Goal: Task Accomplishment & Management: Complete application form

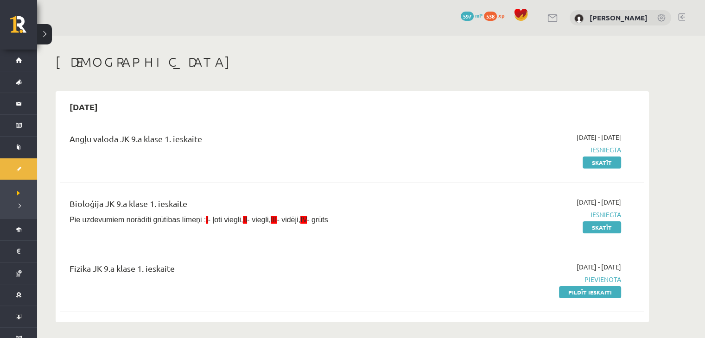
scroll to position [46, 0]
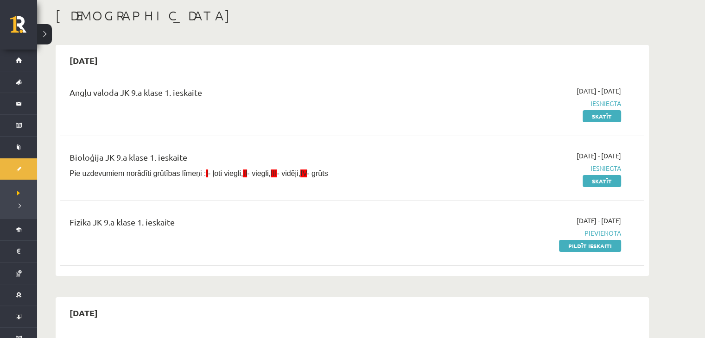
drag, startPoint x: 473, startPoint y: 64, endPoint x: 493, endPoint y: 63, distance: 20.0
click at [473, 64] on div "2025-09-15" at bounding box center [352, 61] width 584 height 22
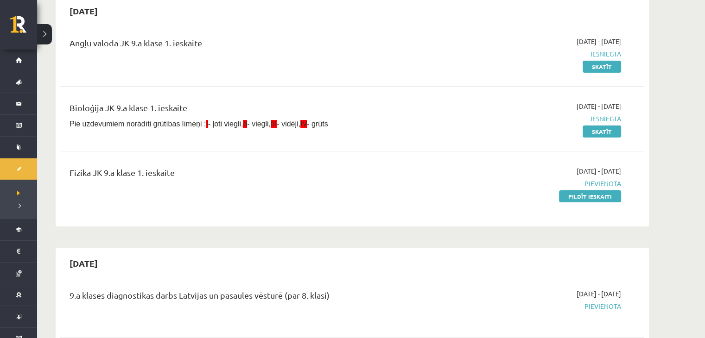
scroll to position [102, 0]
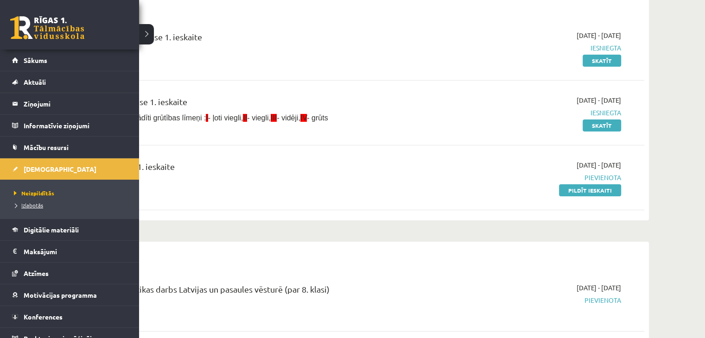
click at [38, 202] on span "Izlabotās" at bounding box center [28, 205] width 32 height 7
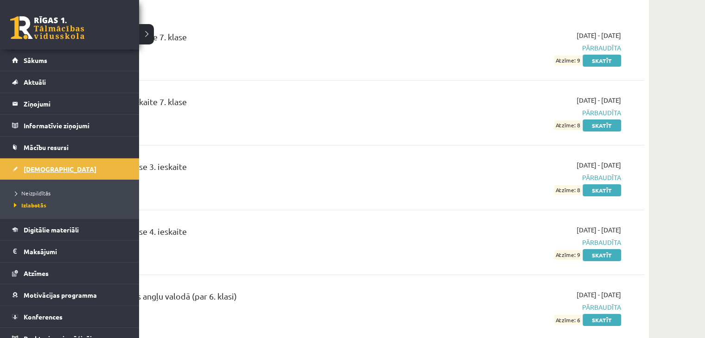
click at [36, 165] on span "[DEMOGRAPHIC_DATA]" at bounding box center [60, 169] width 73 height 8
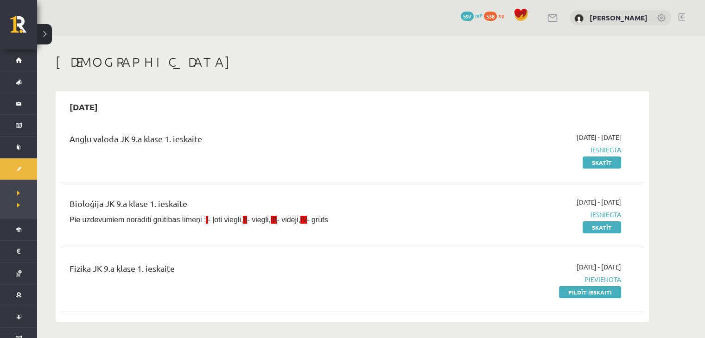
scroll to position [93, 0]
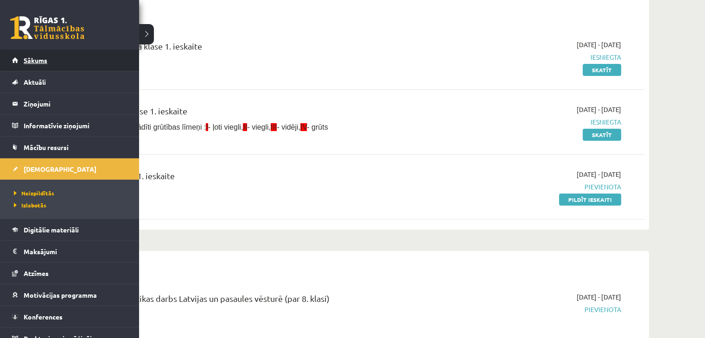
click at [44, 58] on span "Sākums" at bounding box center [36, 60] width 24 height 8
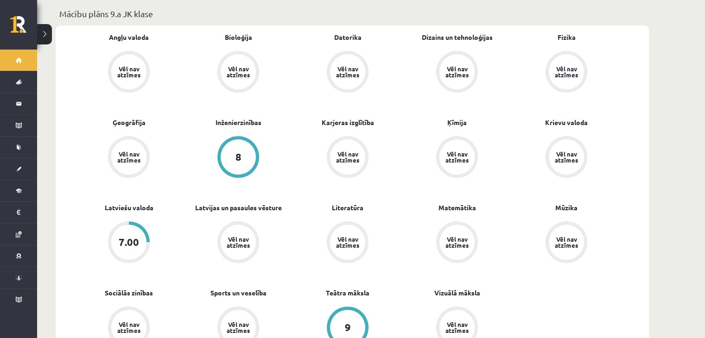
scroll to position [417, 0]
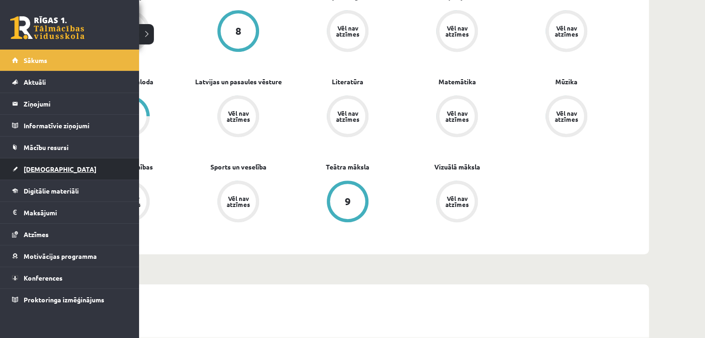
click at [32, 176] on link "[DEMOGRAPHIC_DATA]" at bounding box center [69, 169] width 115 height 21
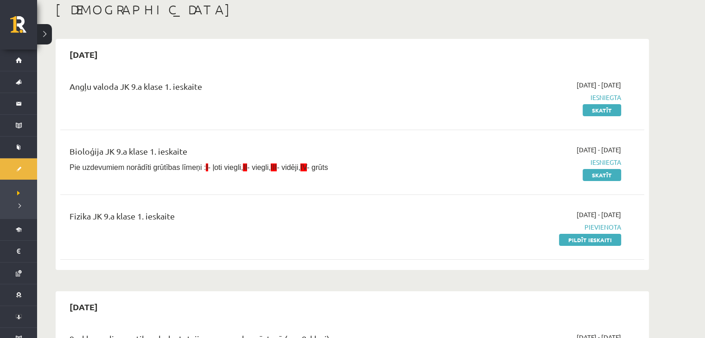
scroll to position [139, 0]
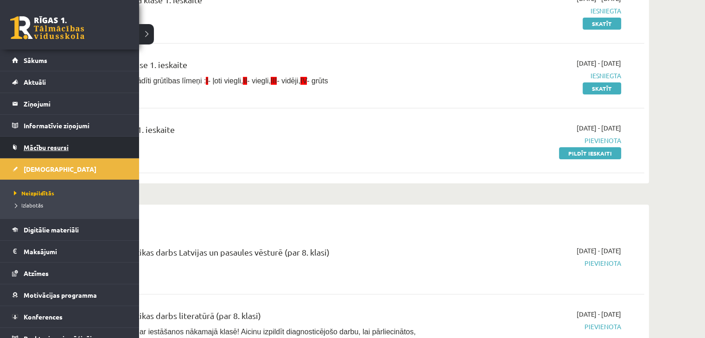
click at [48, 152] on link "Mācību resursi" at bounding box center [69, 147] width 115 height 21
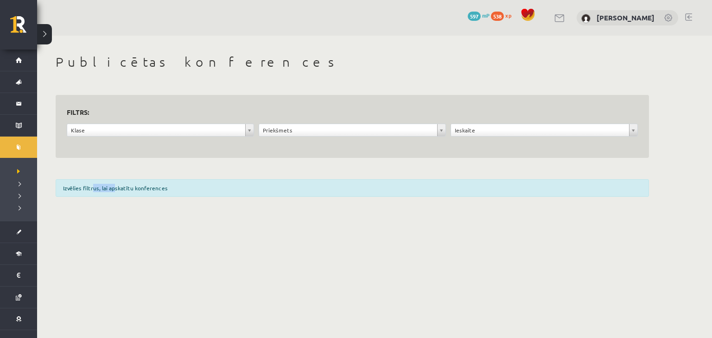
drag, startPoint x: 90, startPoint y: 190, endPoint x: 110, endPoint y: 189, distance: 19.9
click at [110, 189] on div "Izvēlies filtrus, lai apskatītu konferences" at bounding box center [352, 188] width 593 height 18
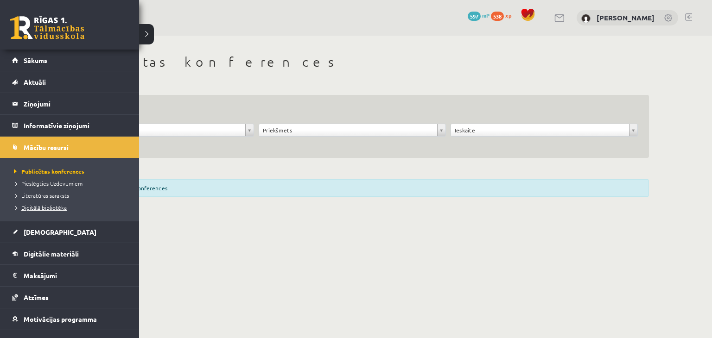
click at [41, 209] on span "Digitālā bibliotēka" at bounding box center [39, 207] width 55 height 7
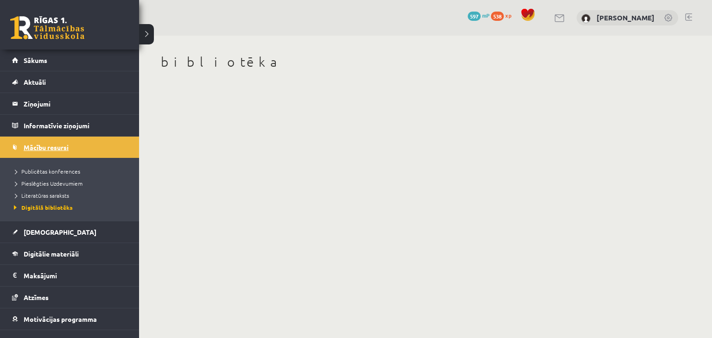
click at [39, 146] on span "Mācību resursi" at bounding box center [46, 147] width 45 height 8
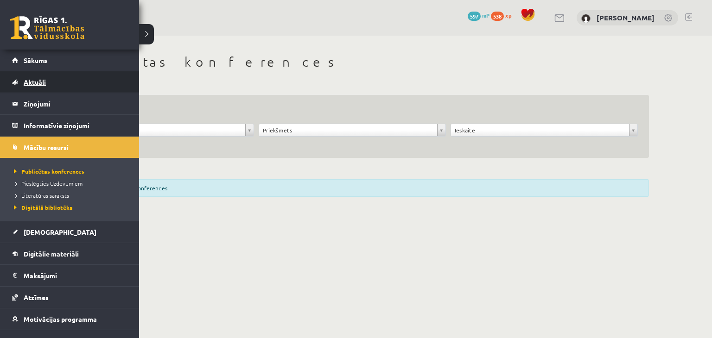
click at [31, 87] on link "Aktuāli" at bounding box center [69, 81] width 115 height 21
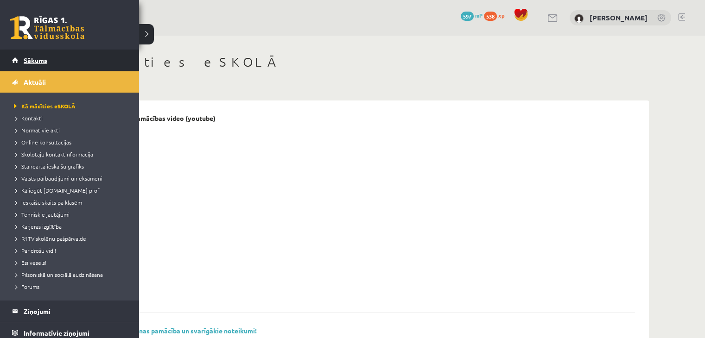
click at [37, 59] on span "Sākums" at bounding box center [36, 60] width 24 height 8
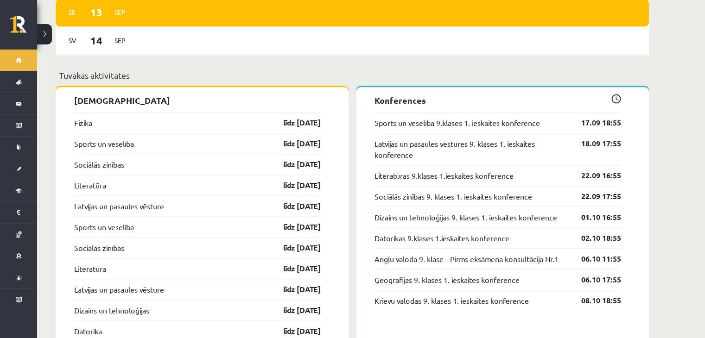
drag, startPoint x: 404, startPoint y: 141, endPoint x: 265, endPoint y: 26, distance: 180.0
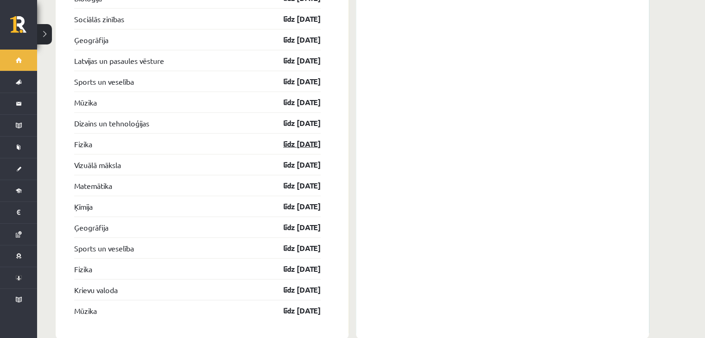
scroll to position [2190, 0]
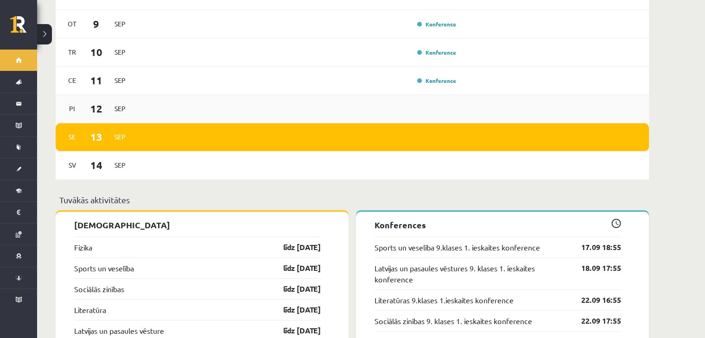
scroll to position [614, 0]
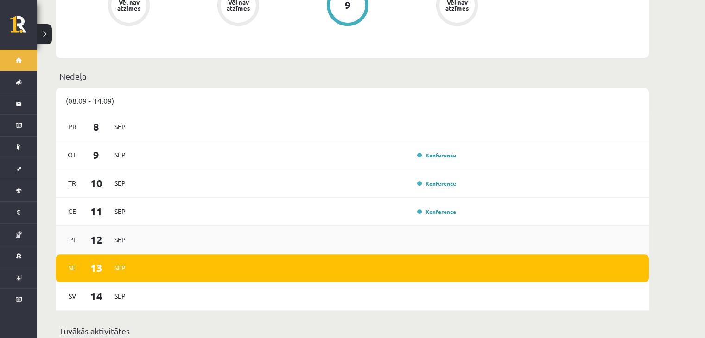
click at [164, 148] on div "Pr 8 Sep Ot 9 Sep Konference Tr 10 Sep Konference Ce 11 Sep Konference Pi 12 Se…" at bounding box center [352, 212] width 593 height 198
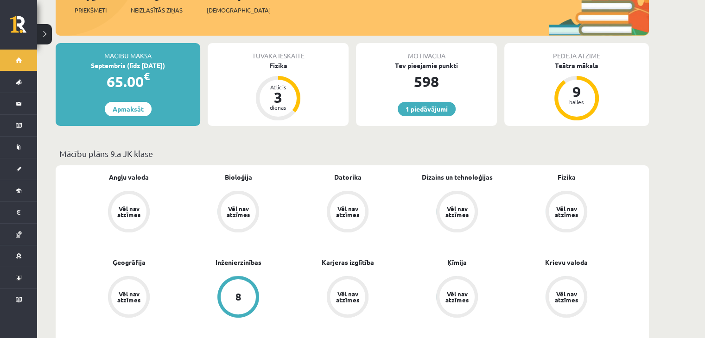
scroll to position [150, 0]
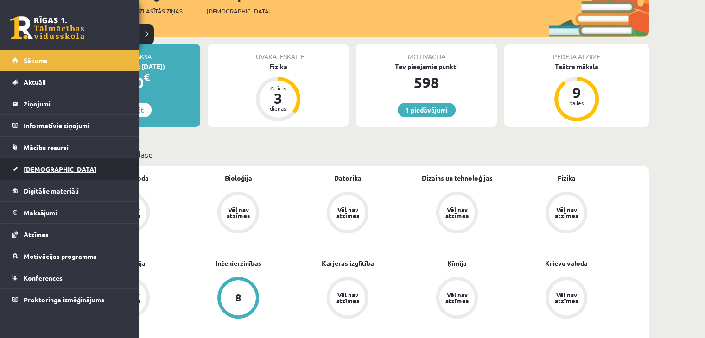
click at [24, 168] on span "[DEMOGRAPHIC_DATA]" at bounding box center [60, 169] width 73 height 8
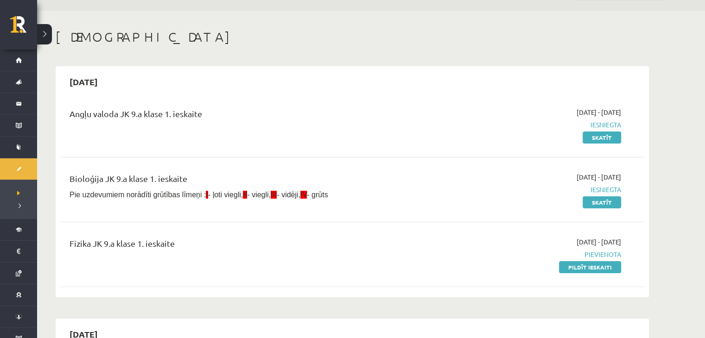
scroll to position [46, 0]
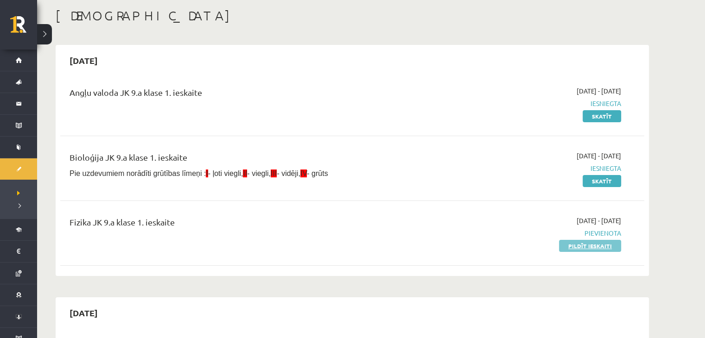
click at [585, 247] on link "Pildīt ieskaiti" at bounding box center [590, 246] width 62 height 12
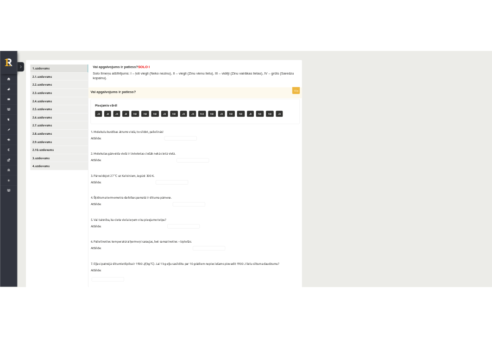
scroll to position [138, 0]
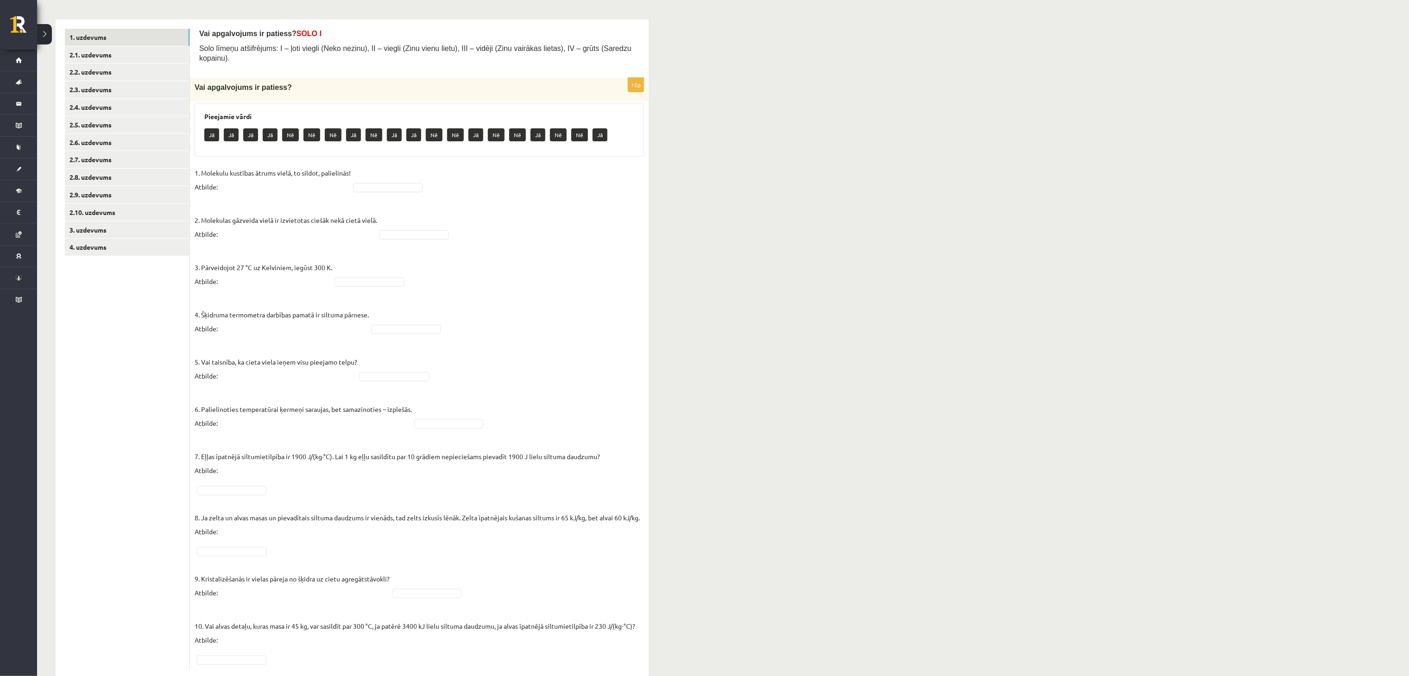
drag, startPoint x: 692, startPoint y: 0, endPoint x: 982, endPoint y: 323, distance: 433.5
click at [704, 323] on div "Fizika 9.a klase 1. ieskaite , [PERSON_NAME] (9.a JK klase) Parādīt punktu skal…" at bounding box center [723, 298] width 1372 height 801
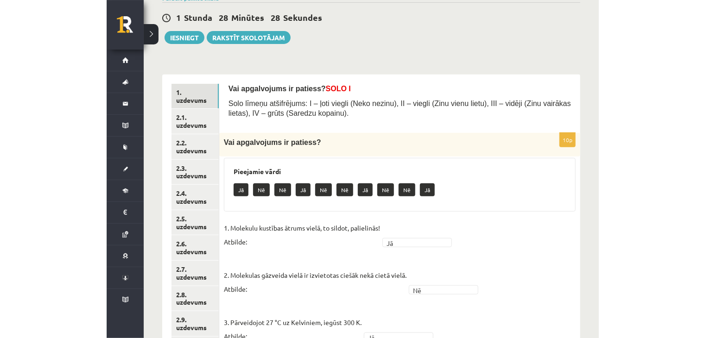
scroll to position [0, 0]
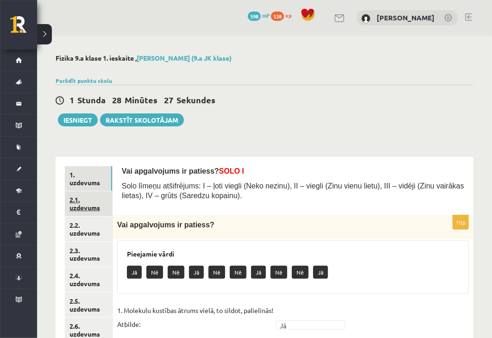
click at [83, 200] on link "2.1. uzdevums" at bounding box center [88, 203] width 47 height 25
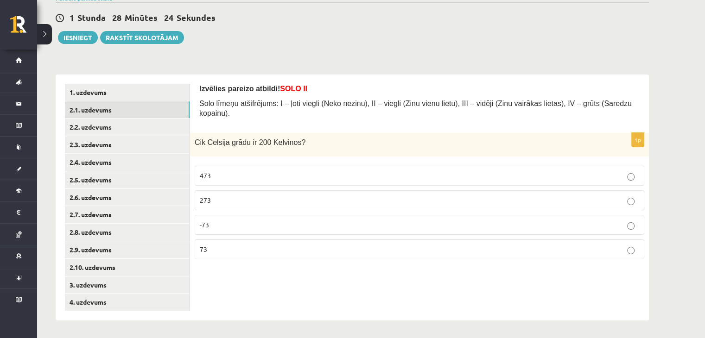
scroll to position [83, 0]
click at [256, 219] on label "-73" at bounding box center [420, 224] width 450 height 20
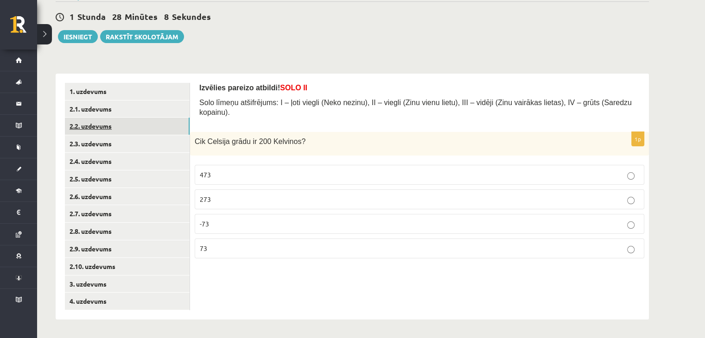
click at [96, 128] on link "2.2. uzdevums" at bounding box center [127, 126] width 125 height 17
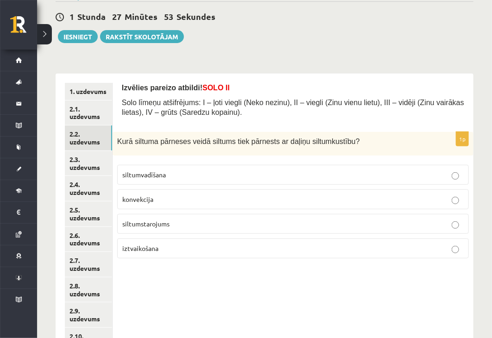
click at [267, 183] on label "siltumvadīšana" at bounding box center [293, 175] width 352 height 20
click at [277, 199] on p "konvekcija" at bounding box center [293, 200] width 342 height 10
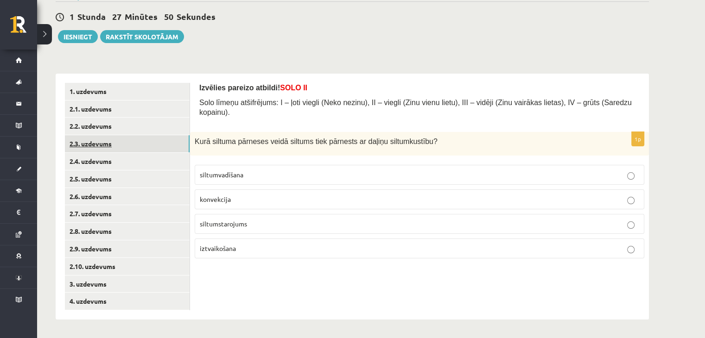
click at [92, 141] on link "2.3. uzdevums" at bounding box center [127, 143] width 125 height 17
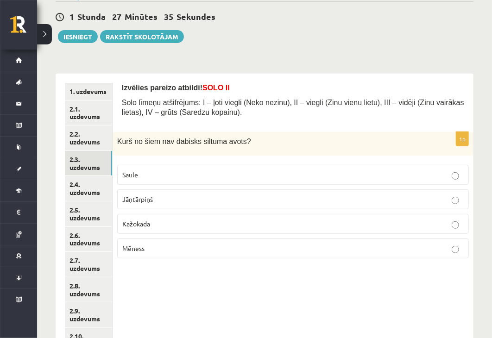
click at [173, 245] on p "Mēness" at bounding box center [293, 249] width 342 height 10
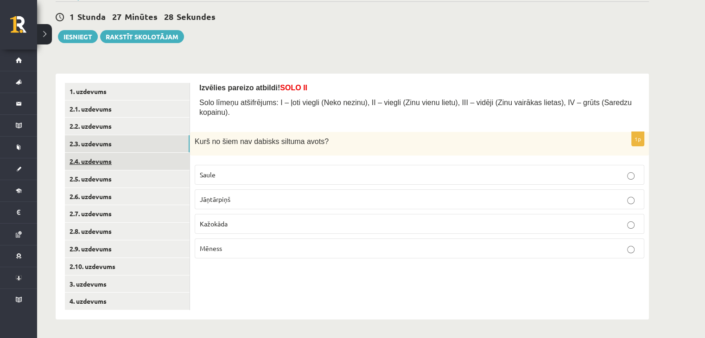
click at [121, 164] on link "2.4. uzdevums" at bounding box center [127, 161] width 125 height 17
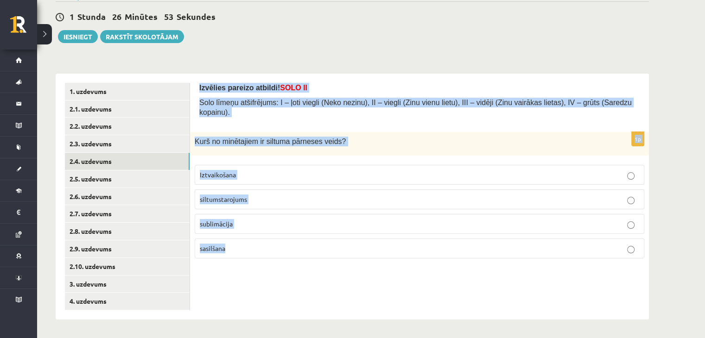
drag, startPoint x: 196, startPoint y: 86, endPoint x: 407, endPoint y: 259, distance: 273.4
click at [407, 259] on div "Izvēlies pareizo atbildi! SOLO II Solo līmeņu atšifrējums: I – ļoti viegli (Nek…" at bounding box center [419, 197] width 459 height 246
click at [389, 279] on div "Izvēlies pareizo atbildi! SOLO II Solo līmeņu atšifrējums: I – ļoti viegli (Nek…" at bounding box center [419, 197] width 459 height 246
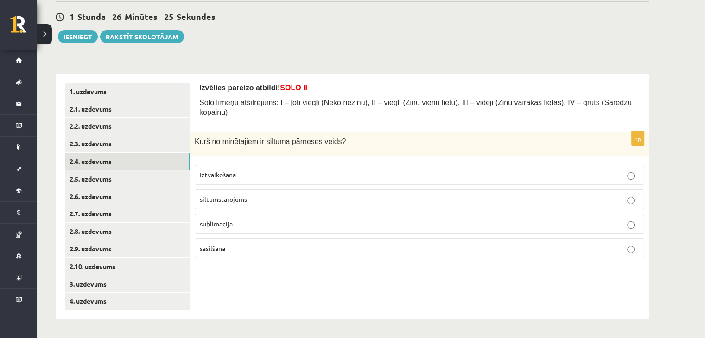
drag, startPoint x: 255, startPoint y: 179, endPoint x: 235, endPoint y: 133, distance: 49.6
click at [235, 138] on span "Kurš no minētajiem ir siltuma pārneses veids?" at bounding box center [270, 142] width 151 height 8
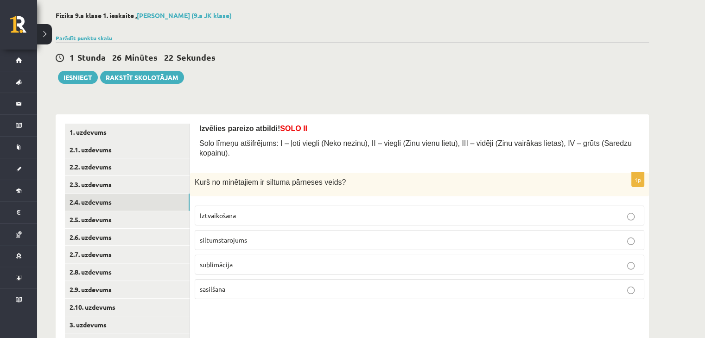
scroll to position [0, 0]
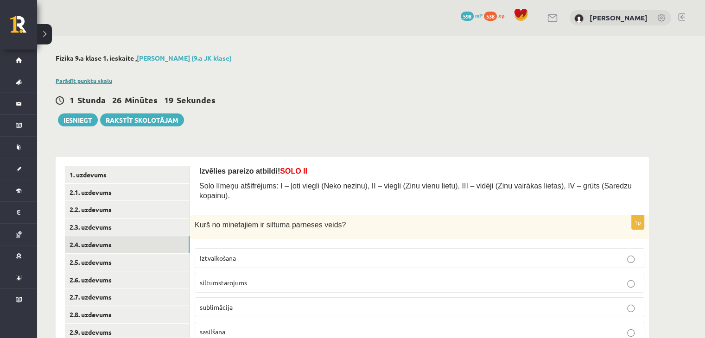
click at [74, 80] on link "Parādīt punktu skalu" at bounding box center [84, 80] width 57 height 7
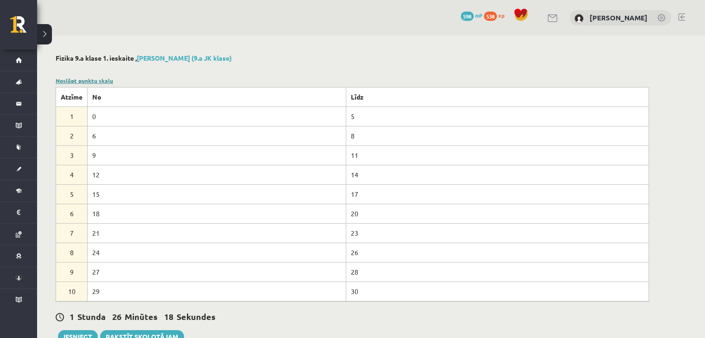
click at [74, 80] on link "Noslēpt punktu skalu" at bounding box center [84, 80] width 57 height 7
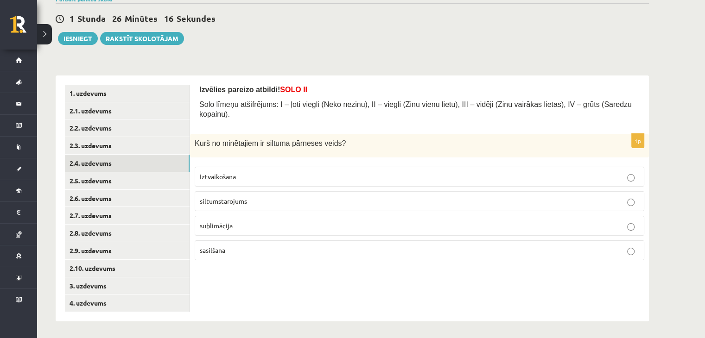
scroll to position [83, 0]
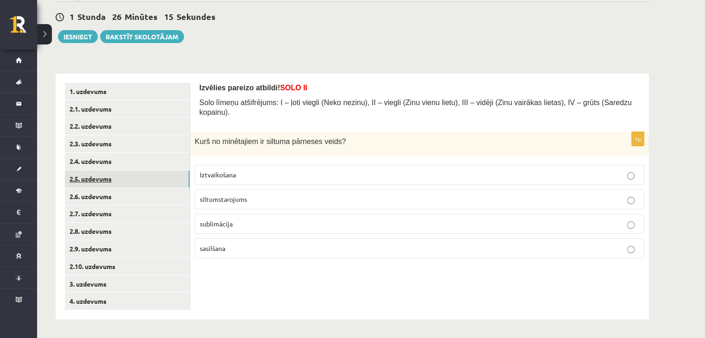
click at [123, 181] on link "2.5. uzdevums" at bounding box center [127, 179] width 125 height 17
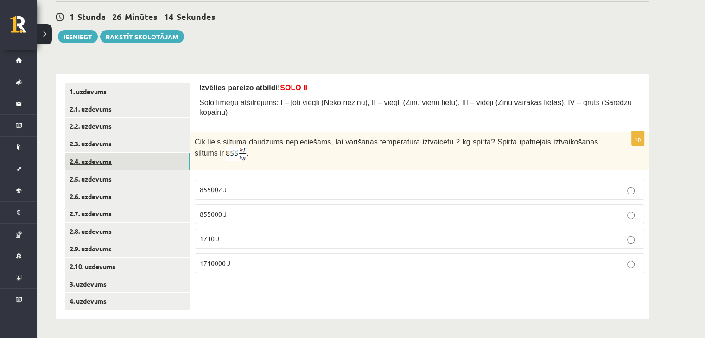
click at [95, 159] on link "2.4. uzdevums" at bounding box center [127, 161] width 125 height 17
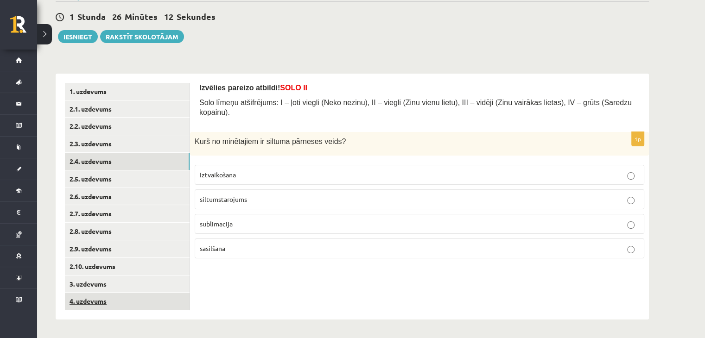
click at [82, 303] on link "4. uzdevums" at bounding box center [127, 301] width 125 height 17
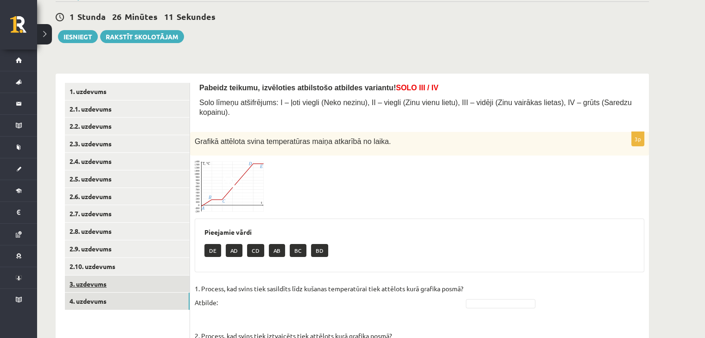
click at [80, 280] on link "3. uzdevums" at bounding box center [127, 284] width 125 height 17
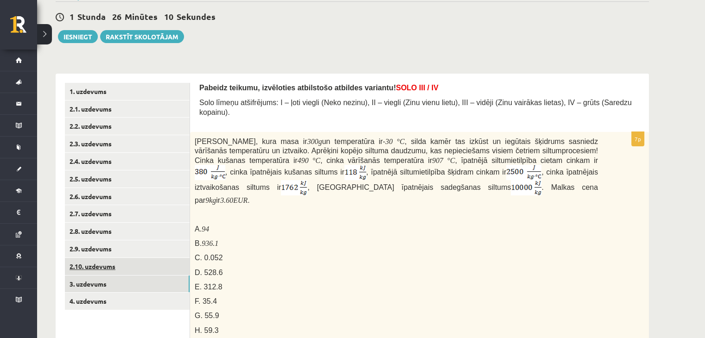
click at [81, 266] on link "2.10. uzdevums" at bounding box center [127, 266] width 125 height 17
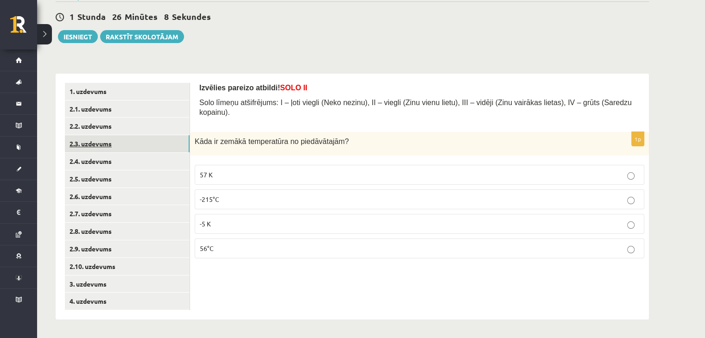
click at [75, 147] on link "2.3. uzdevums" at bounding box center [127, 143] width 125 height 17
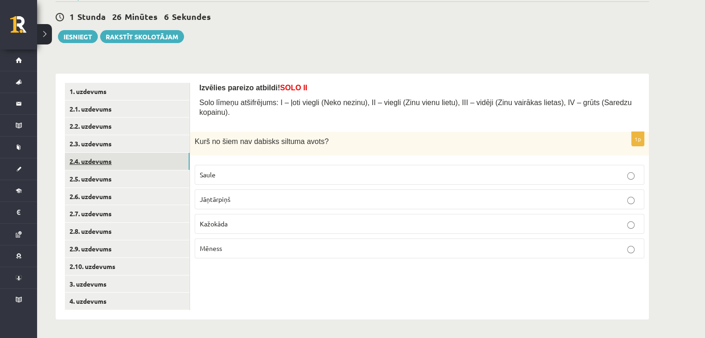
click at [70, 164] on link "2.4. uzdevums" at bounding box center [127, 161] width 125 height 17
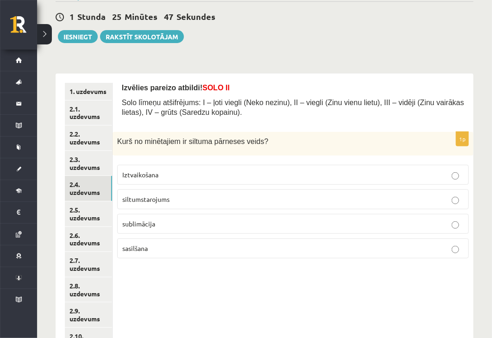
click at [202, 203] on label "siltumstarojums" at bounding box center [293, 200] width 352 height 20
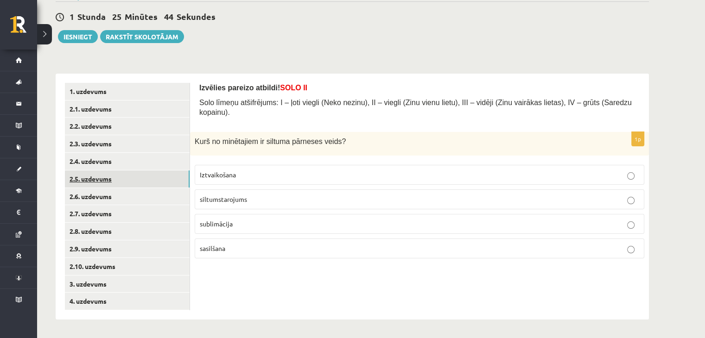
click at [97, 175] on link "2.5. uzdevums" at bounding box center [127, 179] width 125 height 17
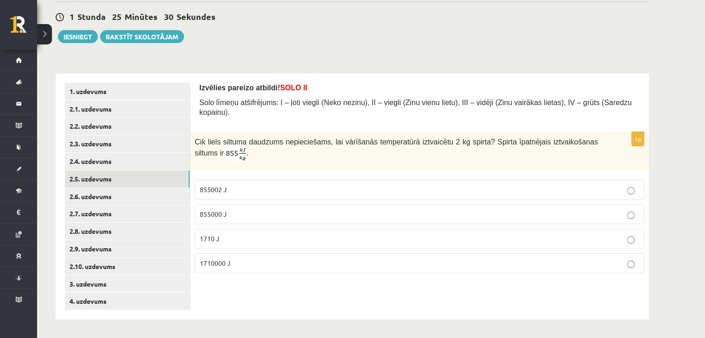
click at [313, 259] on p "1710000 J" at bounding box center [419, 264] width 439 height 10
click at [125, 193] on link "2.6. uzdevums" at bounding box center [127, 196] width 125 height 17
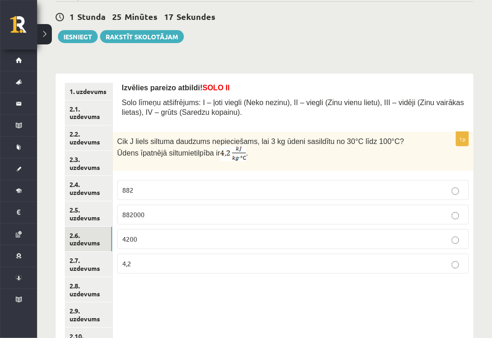
click at [265, 201] on fieldset "882 882000 4200 4,2" at bounding box center [293, 226] width 352 height 101
click at [254, 193] on p "882" at bounding box center [293, 190] width 342 height 10
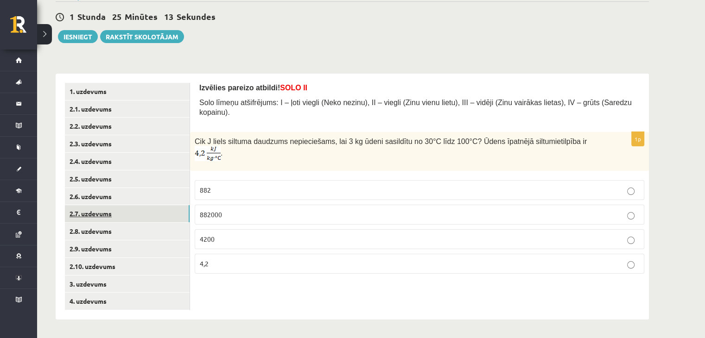
click at [163, 219] on link "2.7. uzdevums" at bounding box center [127, 213] width 125 height 17
click at [331, 185] on p "6" at bounding box center [419, 190] width 439 height 10
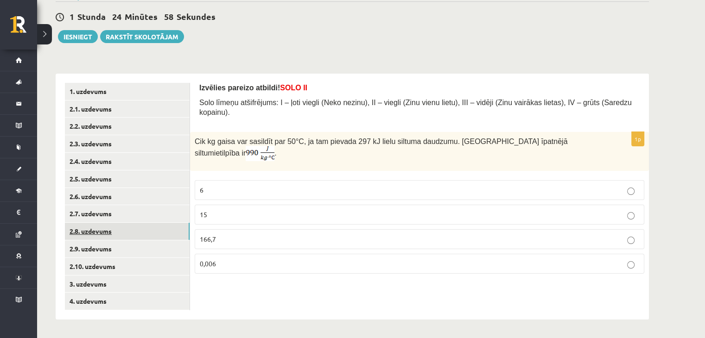
click at [89, 229] on link "2.8. uzdevums" at bounding box center [127, 231] width 125 height 17
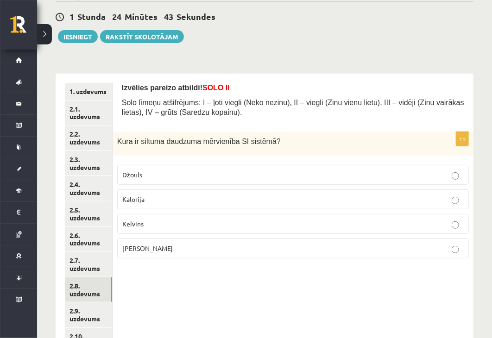
click at [267, 171] on p "Džouls" at bounding box center [293, 175] width 342 height 10
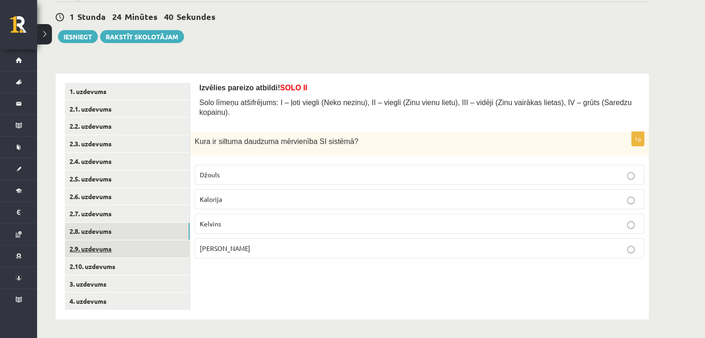
click at [114, 249] on link "2.9. uzdevums" at bounding box center [127, 249] width 125 height 17
click at [304, 173] on label "Kušanā" at bounding box center [420, 175] width 450 height 20
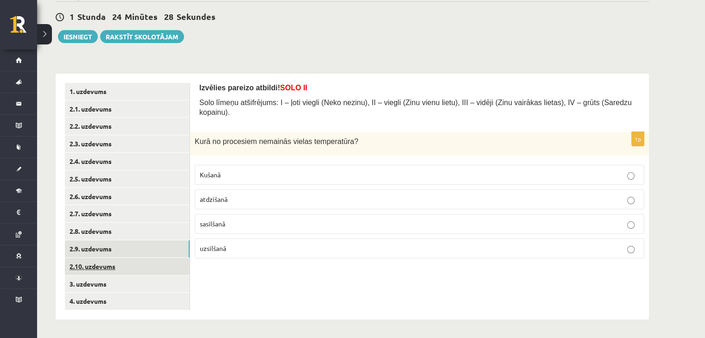
click at [102, 267] on link "2.10. uzdevums" at bounding box center [127, 266] width 125 height 17
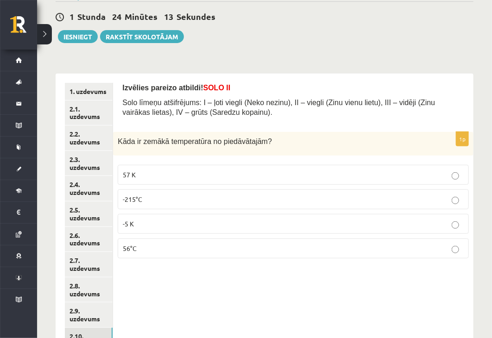
click at [178, 219] on p "-5 K" at bounding box center [293, 224] width 341 height 10
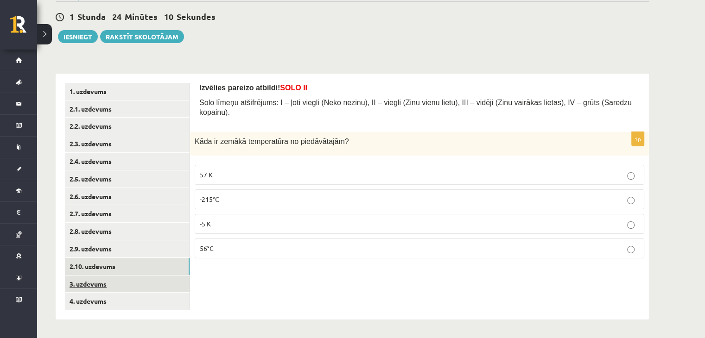
click at [115, 286] on link "3. uzdevums" at bounding box center [127, 284] width 125 height 17
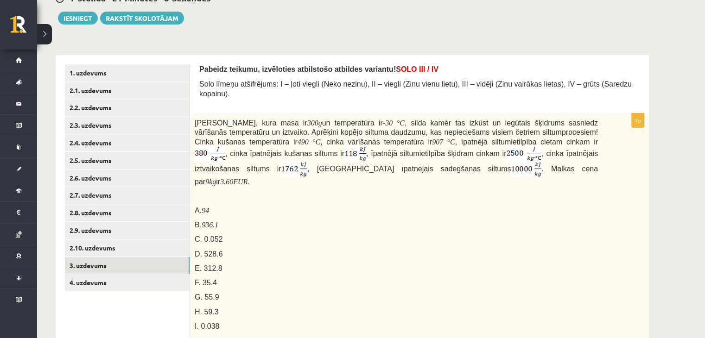
scroll to position [37, 0]
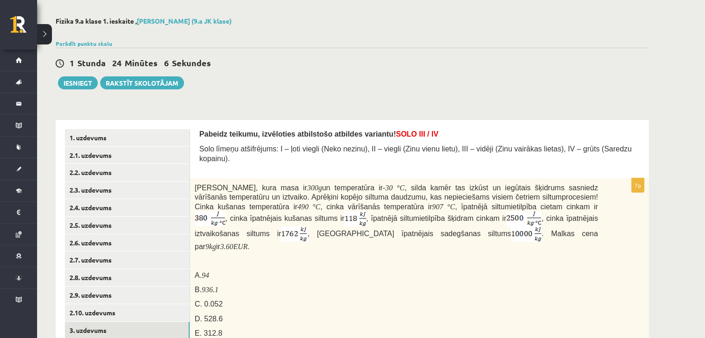
click at [631, 32] on div at bounding box center [352, 32] width 593 height 9
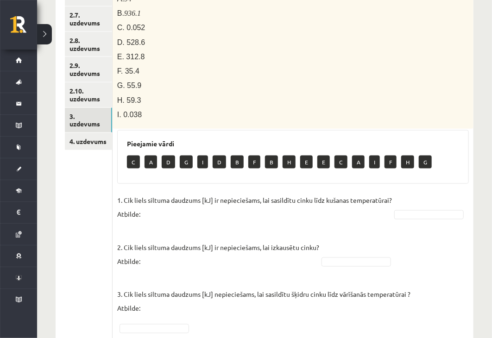
scroll to position [343, 0]
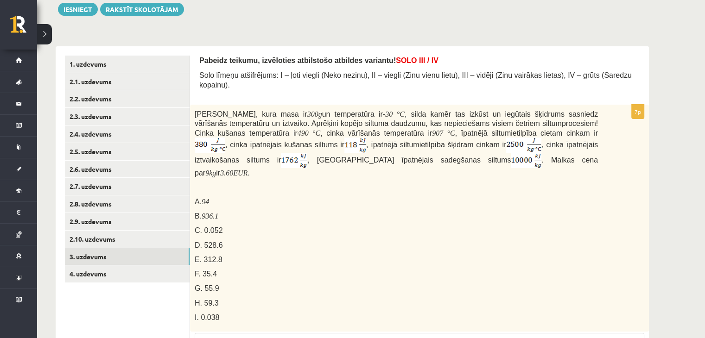
scroll to position [157, 0]
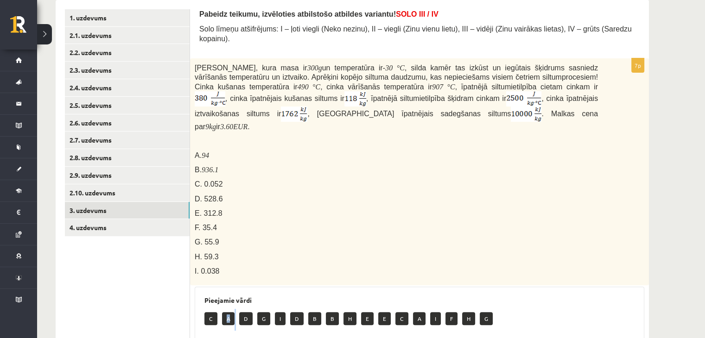
drag, startPoint x: 223, startPoint y: 304, endPoint x: 240, endPoint y: 309, distance: 18.0
click at [240, 309] on div "C A D G I D B B H E E C A I F H G" at bounding box center [419, 320] width 430 height 22
click at [279, 266] on div "Cinka klucīti, kura masa ir 300 g un temperatūra ir - 30 ° C , silda kamēr tas …" at bounding box center [419, 172] width 459 height 228
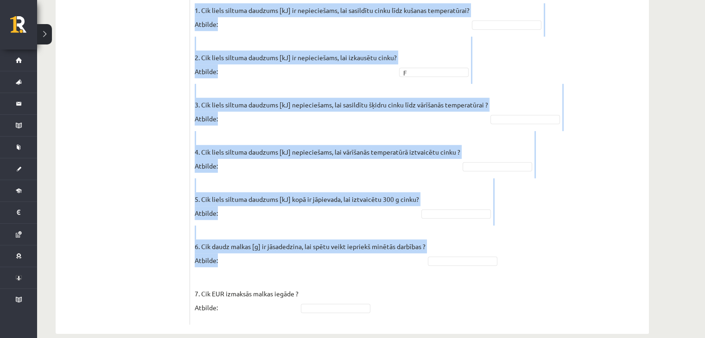
scroll to position [504, 0]
drag, startPoint x: 195, startPoint y: 101, endPoint x: 462, endPoint y: 294, distance: 329.2
click at [462, 294] on div "7p Cinka klucīti, kura masa ir 300 g un temperatūra ir - 30 ° C , silda kamēr t…" at bounding box center [419, 17] width 459 height 613
copy div "Pieejamie vārdi C A D G I D B B H E E C A I F H G 1. Cik liels siltuma daudzums…"
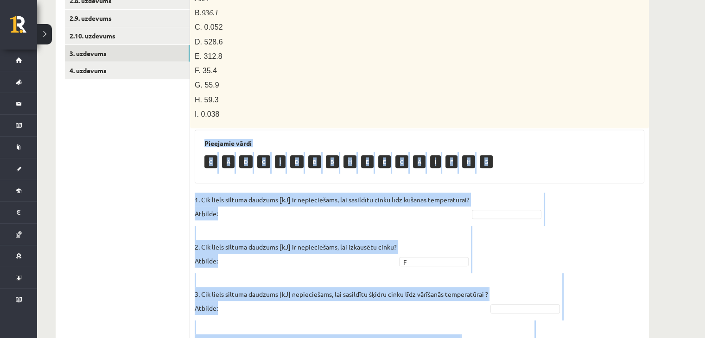
scroll to position [319, 0]
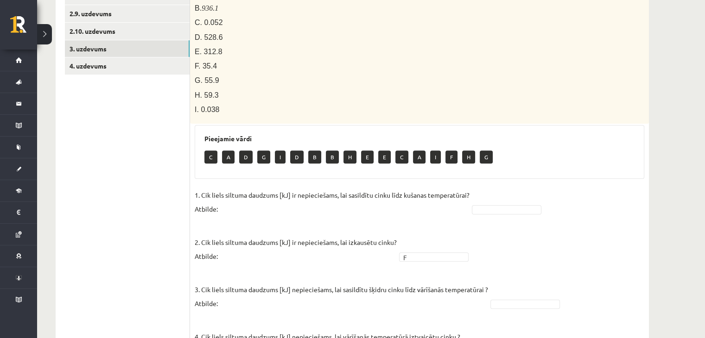
click at [388, 105] on p "I. 0.038" at bounding box center [396, 110] width 403 height 10
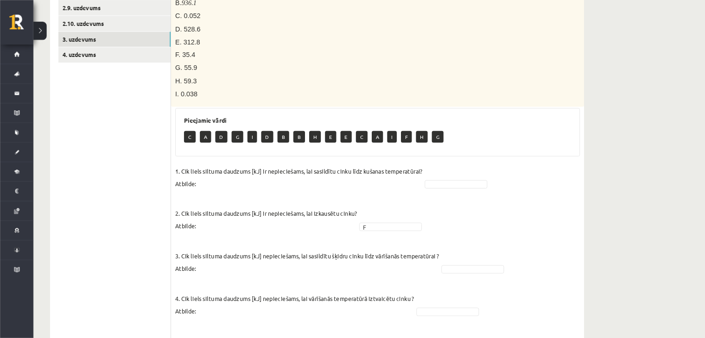
scroll to position [324, 0]
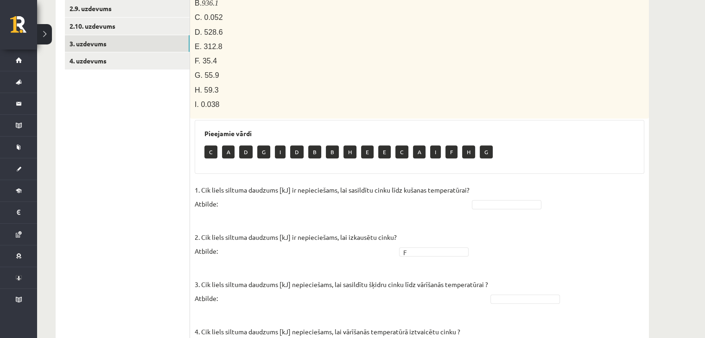
click at [539, 56] on p "F. 35.4" at bounding box center [396, 61] width 403 height 10
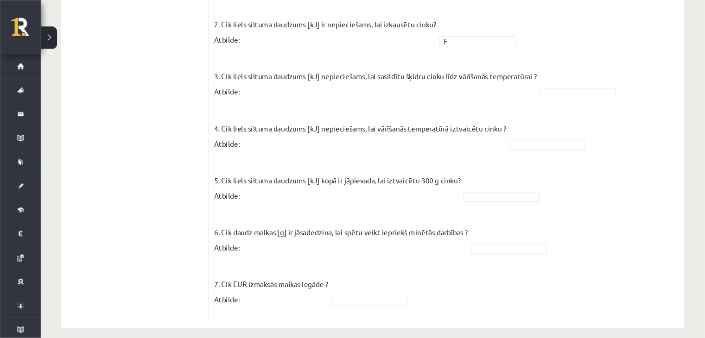
scroll to position [504, 0]
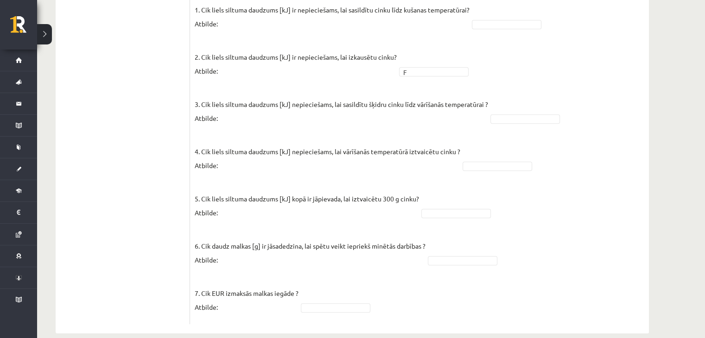
click at [501, 95] on fieldset "1. Cik liels siltuma daudzums [kJ] ir nepieciešams, lai sasildītu cinku līdz ku…" at bounding box center [420, 161] width 450 height 317
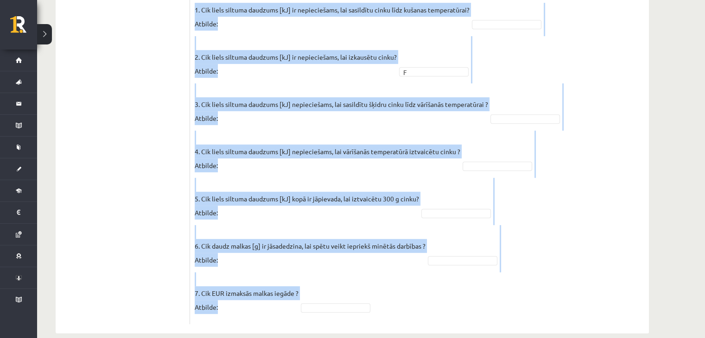
drag, startPoint x: 200, startPoint y: 169, endPoint x: 445, endPoint y: 267, distance: 264.1
click at [445, 267] on div "7p Cinka klucīti, kura masa ir 300 g un temperatūra ir - 30 ° C , silda kamēr t…" at bounding box center [419, 17] width 459 height 613
copy div "Pieejamie vārdi C A D G I D B B H E E C A I F H G 1. Cik liels siltuma daudzums…"
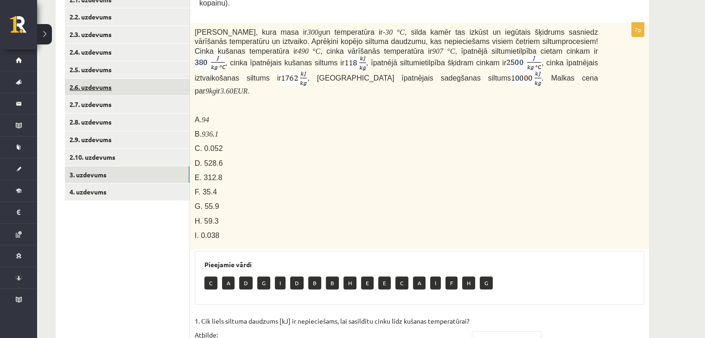
scroll to position [87, 0]
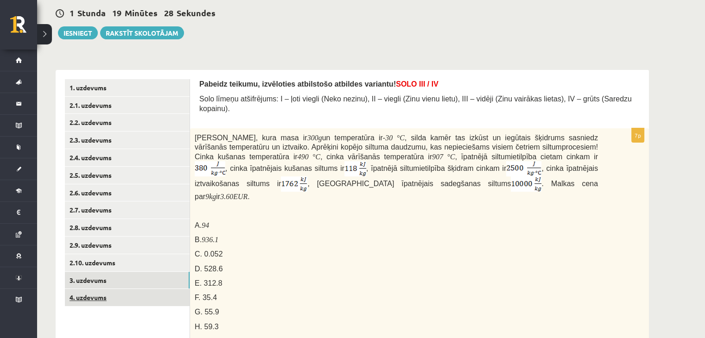
click at [100, 303] on link "4. uzdevums" at bounding box center [127, 297] width 125 height 17
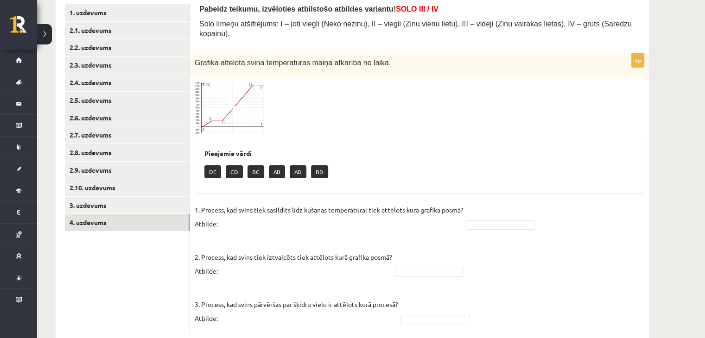
scroll to position [178, 0]
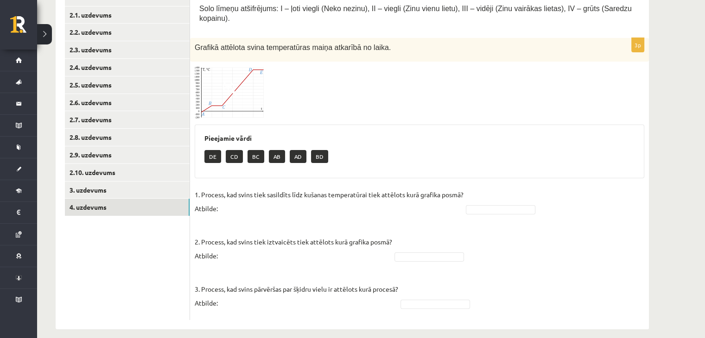
click at [242, 90] on img at bounding box center [230, 92] width 70 height 53
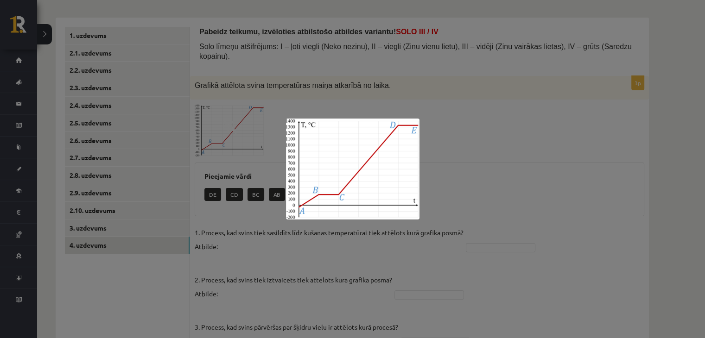
scroll to position [124, 0]
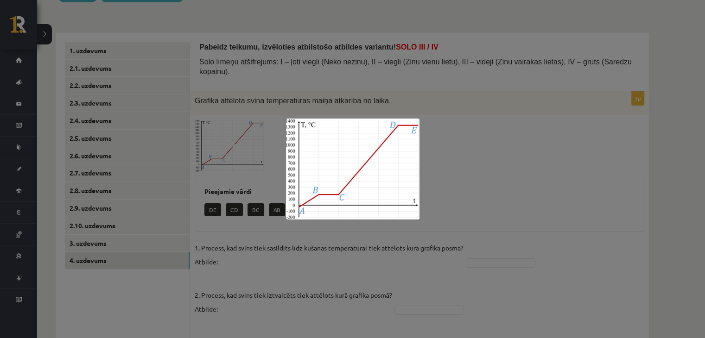
click at [578, 169] on div at bounding box center [352, 169] width 705 height 338
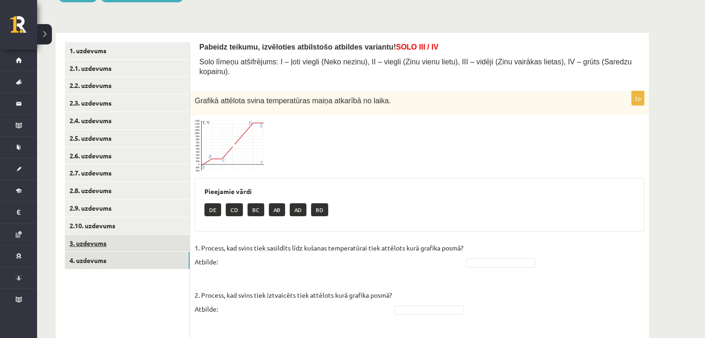
click at [132, 240] on link "3. uzdevums" at bounding box center [127, 243] width 125 height 17
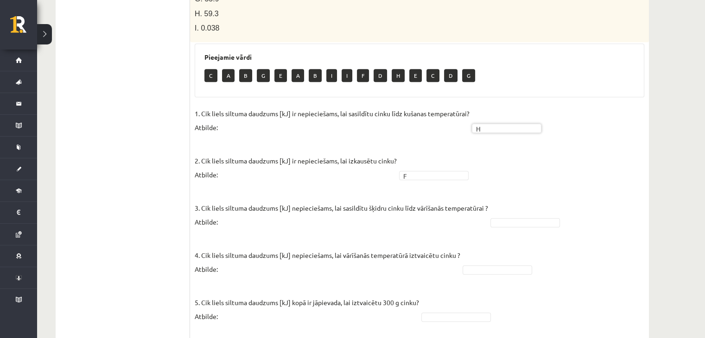
scroll to position [402, 0]
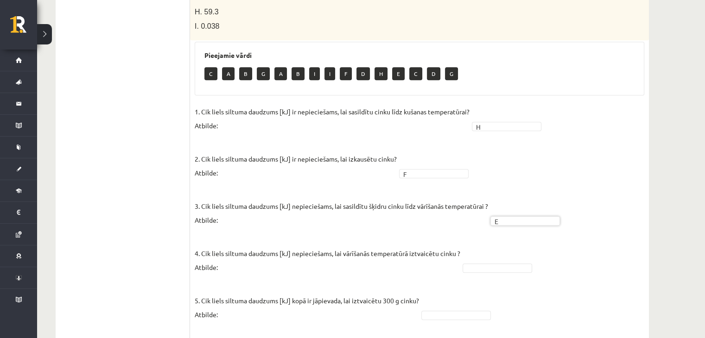
click at [491, 260] on fieldset "1. Cik liels siltuma daudzums [kJ] ir nepieciešams, lai sasildītu cinku līdz ku…" at bounding box center [420, 263] width 450 height 317
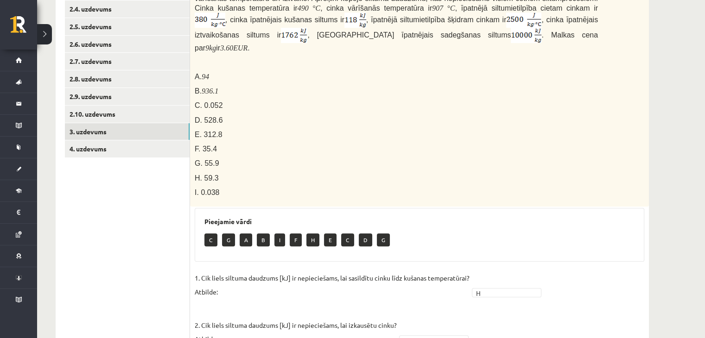
scroll to position [233, 0]
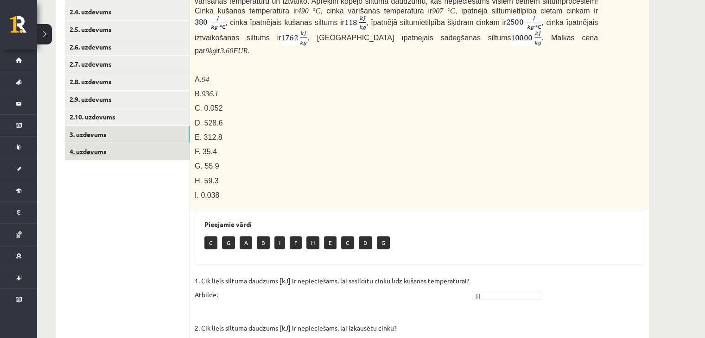
click at [149, 156] on link "4. uzdevums" at bounding box center [127, 151] width 125 height 17
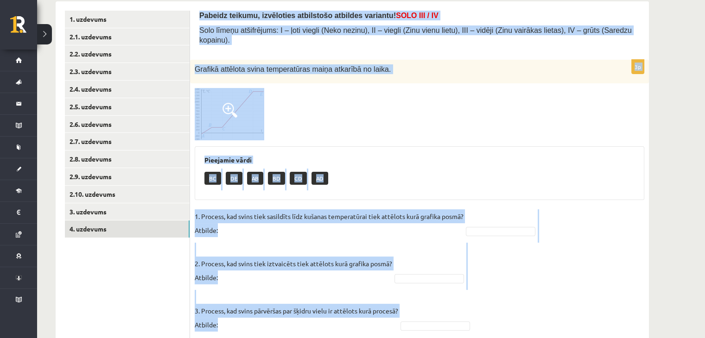
scroll to position [178, 0]
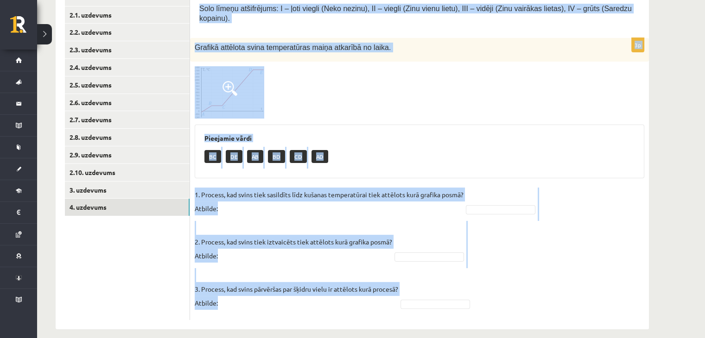
drag, startPoint x: 195, startPoint y: 40, endPoint x: 525, endPoint y: 303, distance: 421.9
click at [525, 303] on div "Pabeidz teikumu, izvēloties atbilstošo atbildes variantu! SOLO III / IV Solo lī…" at bounding box center [419, 155] width 459 height 350
copy form "Pabeidz teikumu, izvēloties atbilstošo atbildes variantu! SOLO III / IV Solo lī…"
click at [273, 96] on div at bounding box center [420, 92] width 450 height 53
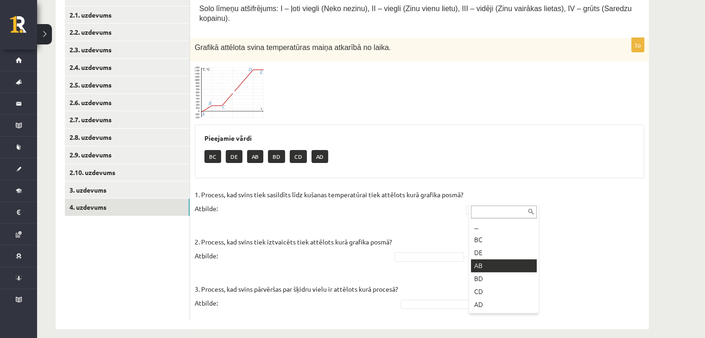
drag, startPoint x: 479, startPoint y: 272, endPoint x: 479, endPoint y: 266, distance: 6.5
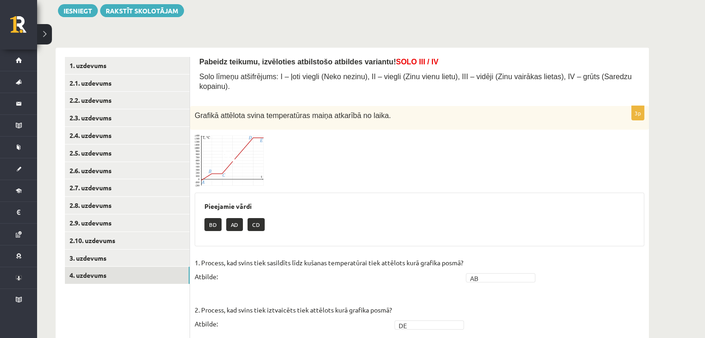
scroll to position [0, 0]
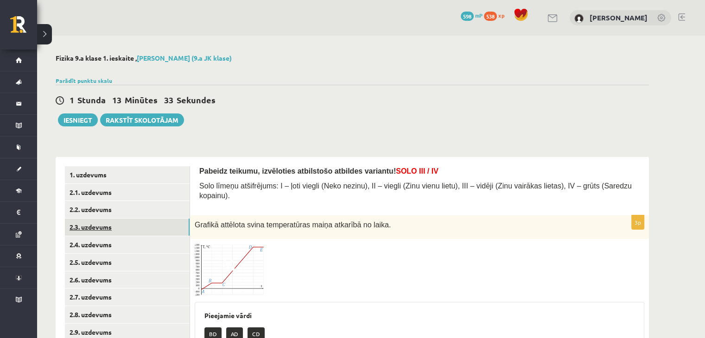
click at [119, 235] on link "2.3. uzdevums" at bounding box center [127, 227] width 125 height 17
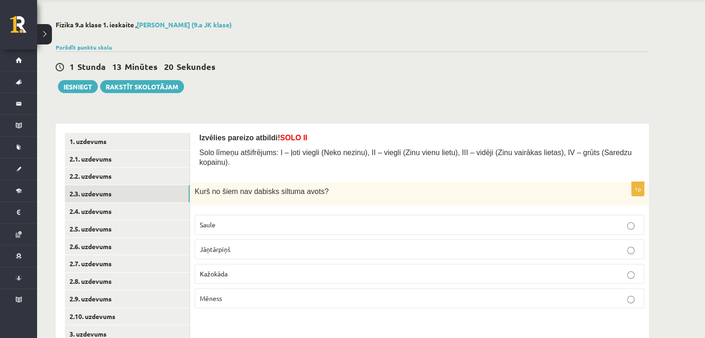
scroll to position [83, 0]
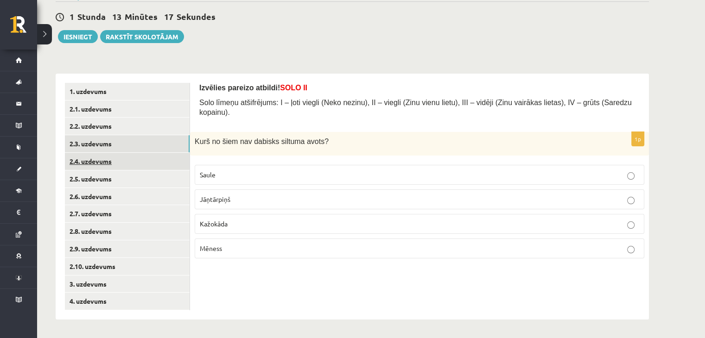
click at [109, 155] on link "2.4. uzdevums" at bounding box center [127, 161] width 125 height 17
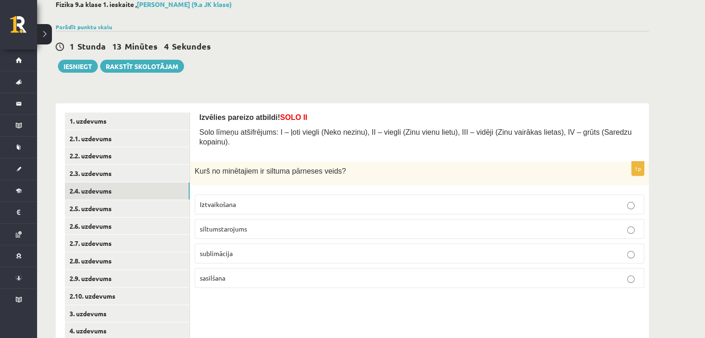
scroll to position [0, 0]
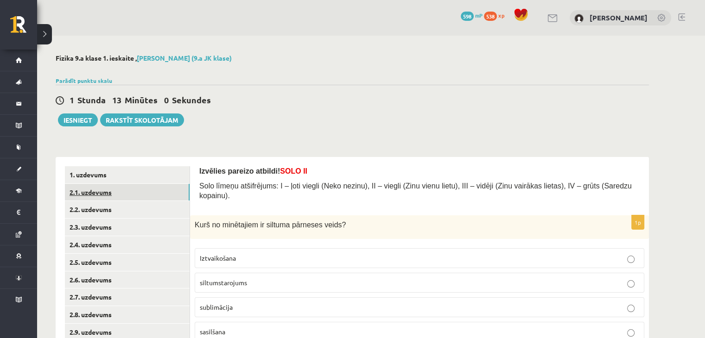
click at [137, 196] on link "2.1. uzdevums" at bounding box center [127, 192] width 125 height 17
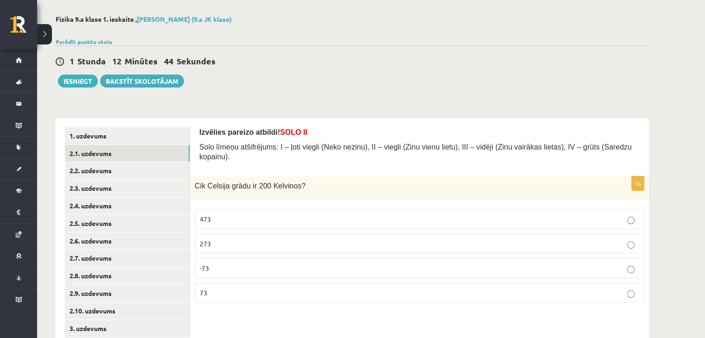
scroll to position [83, 0]
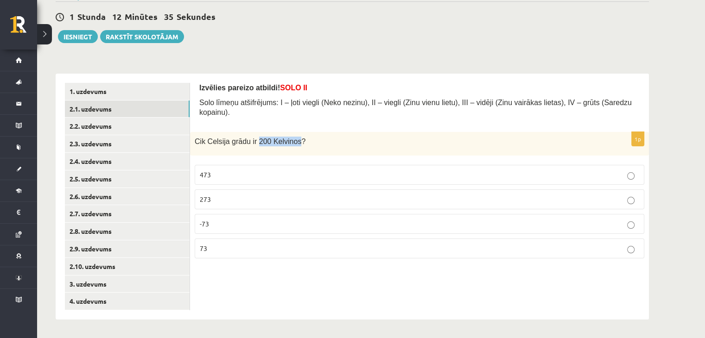
drag, startPoint x: 250, startPoint y: 131, endPoint x: 290, endPoint y: 134, distance: 40.0
click at [290, 138] on span "Cik Celsija grādu ir 200 Kelvinos?" at bounding box center [250, 142] width 111 height 8
click at [256, 221] on label "-73" at bounding box center [420, 224] width 450 height 20
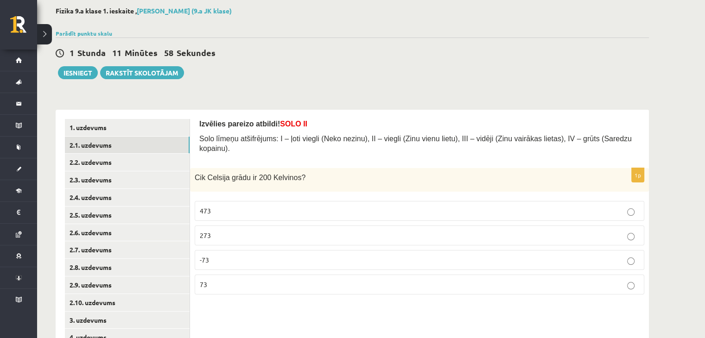
scroll to position [37, 0]
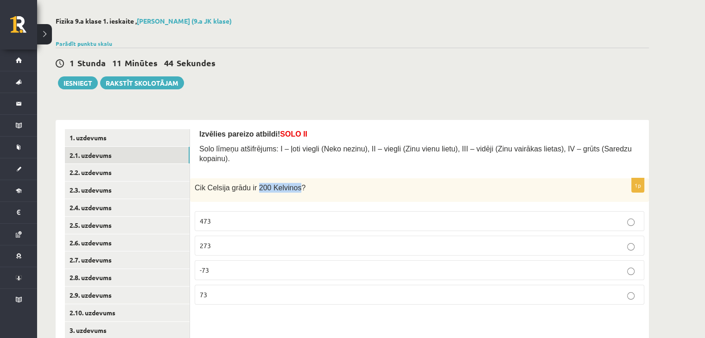
drag, startPoint x: 250, startPoint y: 178, endPoint x: 289, endPoint y: 179, distance: 39.0
click at [289, 184] on span "Cik Celsija grādu ir 200 Kelvinos?" at bounding box center [250, 188] width 111 height 8
click at [312, 49] on div "0 Stundas 39 Minūtes 55 Sekundes Ieskaite saglabāta! Iesniegt Rakstīt skolotājam" at bounding box center [352, 69] width 593 height 42
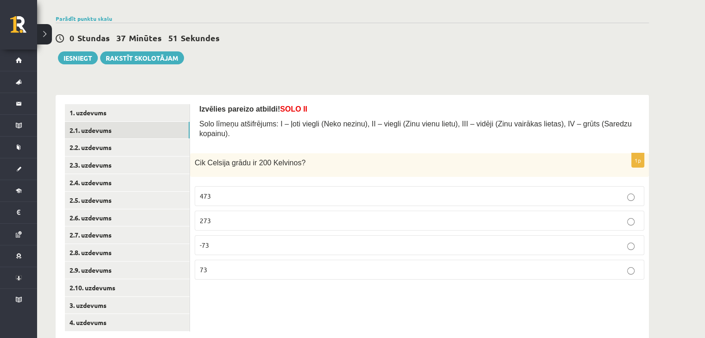
scroll to position [83, 0]
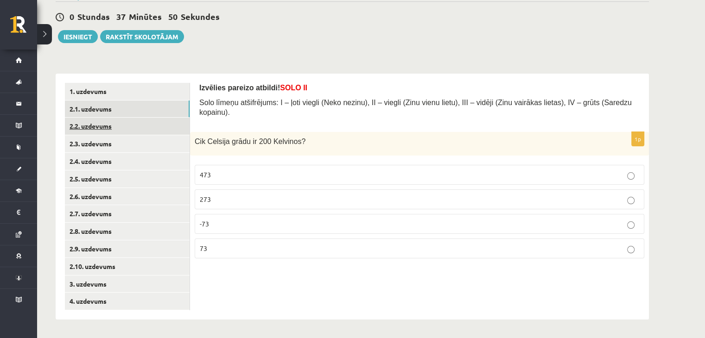
click at [120, 133] on link "2.2. uzdevums" at bounding box center [127, 126] width 125 height 17
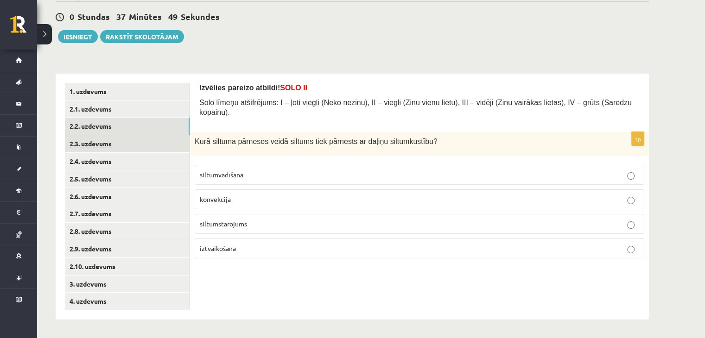
click at [117, 151] on link "2.3. uzdevums" at bounding box center [127, 143] width 125 height 17
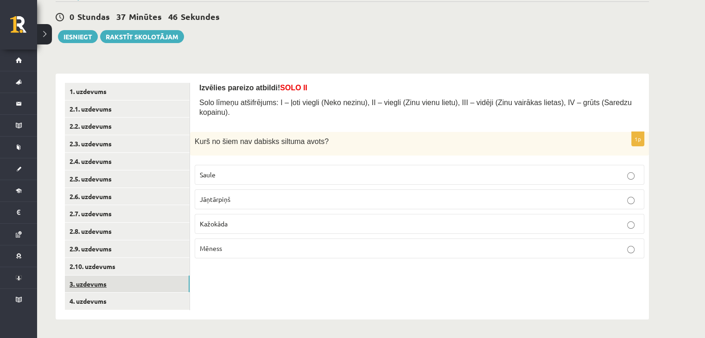
click at [94, 281] on link "3. uzdevums" at bounding box center [127, 284] width 125 height 17
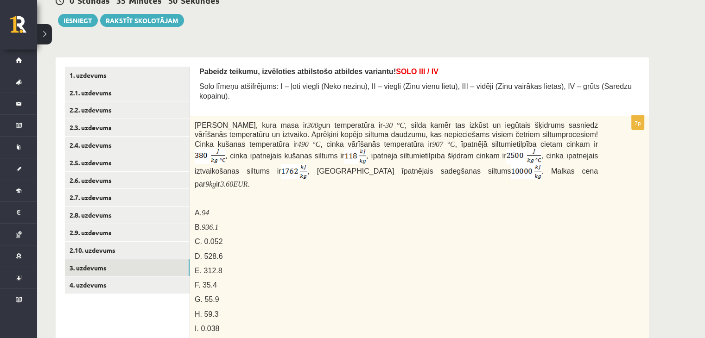
scroll to position [53, 0]
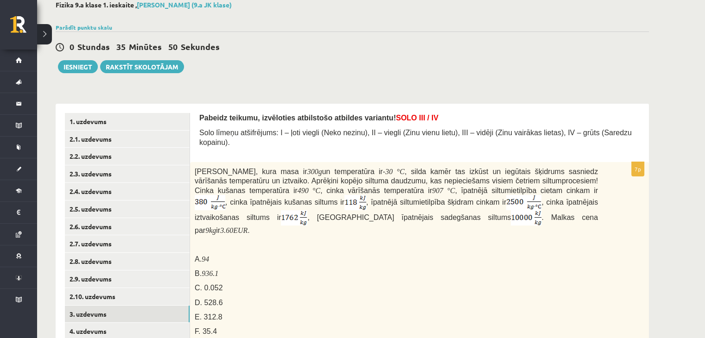
click at [508, 114] on p "Pabeidz teikumu, izvēloties atbilstošo atbildes variantu! SOLO III / IV" at bounding box center [419, 118] width 440 height 10
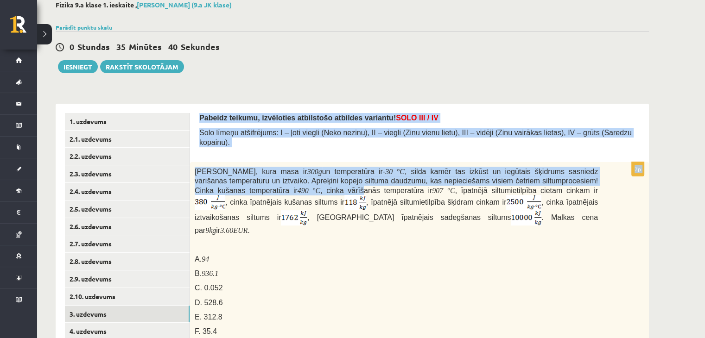
drag, startPoint x: 201, startPoint y: 114, endPoint x: 240, endPoint y: 179, distance: 75.3
click at [320, 187] on span ", cinka vārīšanās temperatūra ir" at bounding box center [376, 191] width 112 height 8
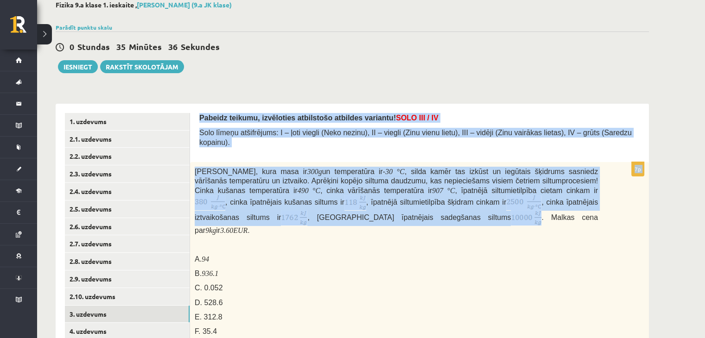
drag, startPoint x: 198, startPoint y: 113, endPoint x: 273, endPoint y: 213, distance: 125.0
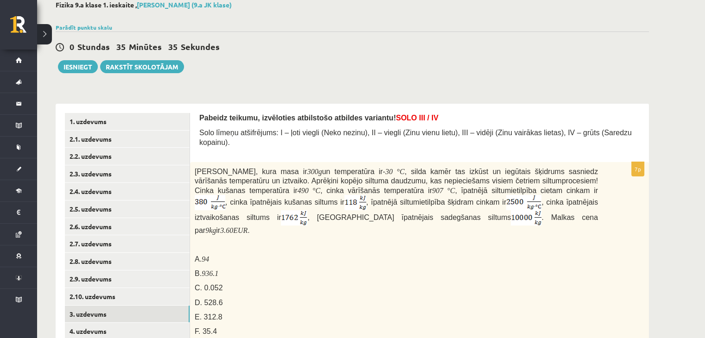
click at [309, 254] on div "Cinka klucīti, kura masa ir 300 g un temperatūra ir - 30 ° C , silda kamēr tas …" at bounding box center [419, 276] width 459 height 228
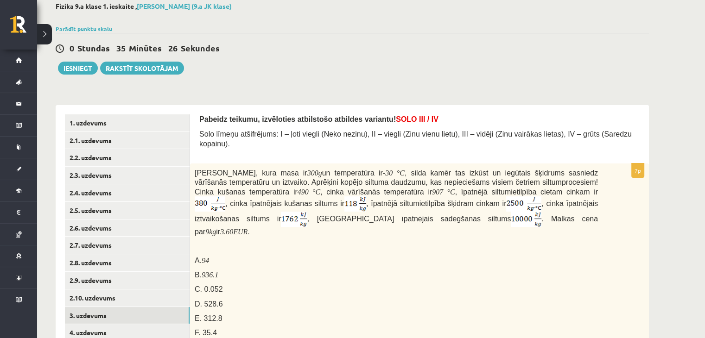
scroll to position [41, 0]
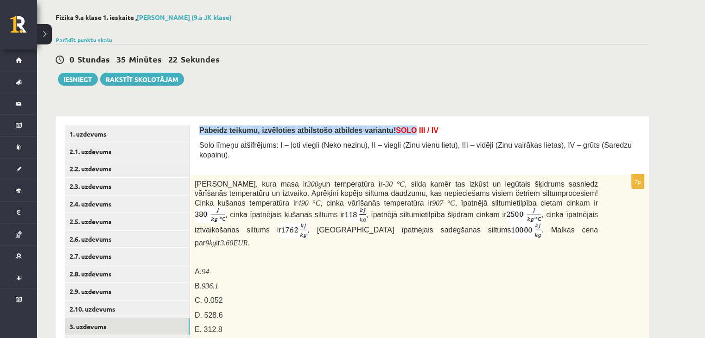
drag, startPoint x: 197, startPoint y: 126, endPoint x: 387, endPoint y: 125, distance: 190.0
click at [397, 128] on span "SOLO III / IV" at bounding box center [417, 131] width 43 height 8
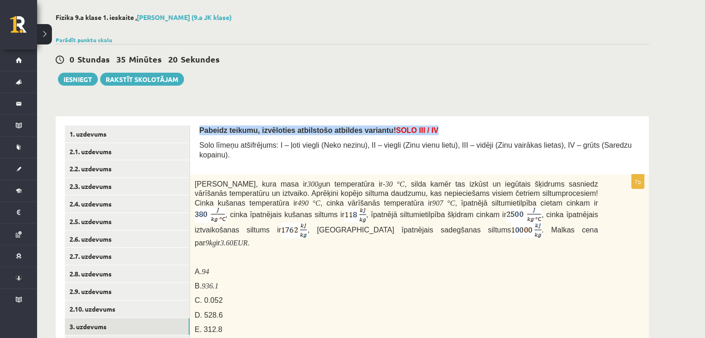
click at [397, 128] on span "SOLO III / IV" at bounding box center [417, 131] width 43 height 8
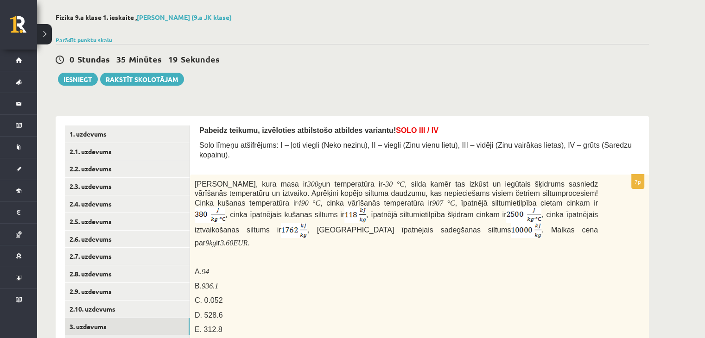
click at [387, 142] on span "Solo līmeņu atšifrējums: I – ļoti viegli (Neko nezinu), II – viegli (Zinu vienu…" at bounding box center [415, 150] width 432 height 18
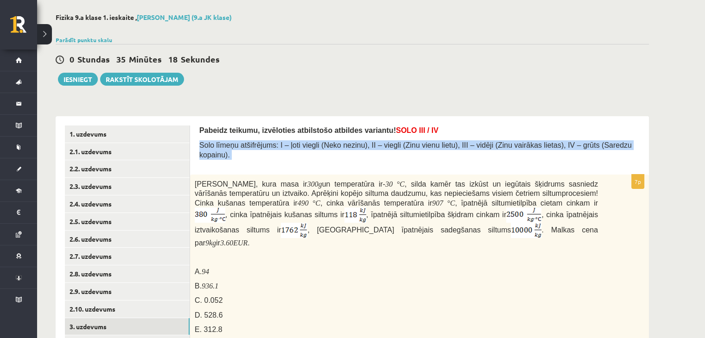
click at [387, 142] on span "Solo līmeņu atšifrējums: I – ļoti viegli (Neko nezinu), II – viegli (Zinu vienu…" at bounding box center [415, 150] width 432 height 18
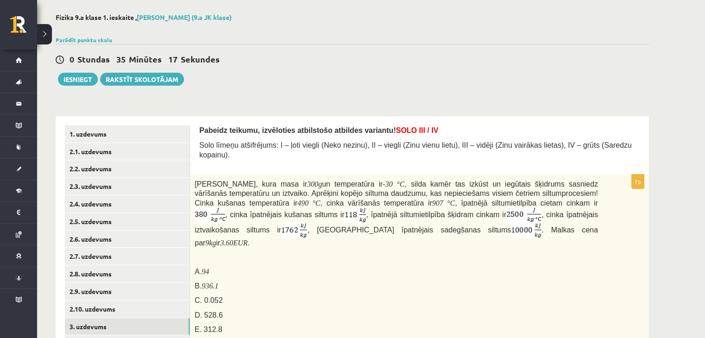
click at [393, 180] on span ", silda kamēr tas izkūst un iegūtais šķidrums sasniedz vārīšanās temperatūru un…" at bounding box center [396, 193] width 403 height 27
click at [381, 180] on span ", silda kamēr tas izkūst un iegūtais šķidrums sasniedz vārīšanās temperatūru un…" at bounding box center [396, 193] width 403 height 27
click at [145, 149] on link "2.1. uzdevums" at bounding box center [127, 151] width 125 height 17
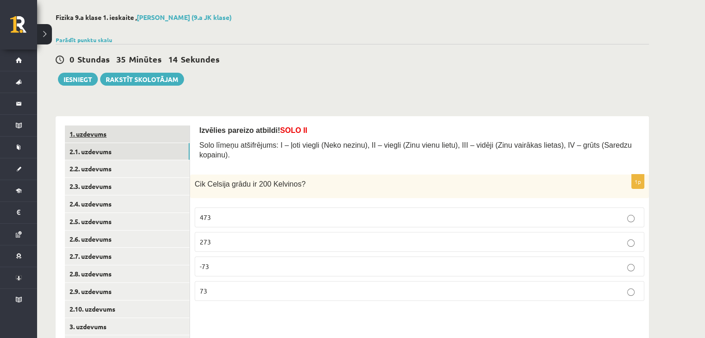
click at [132, 134] on link "1. uzdevums" at bounding box center [127, 134] width 125 height 17
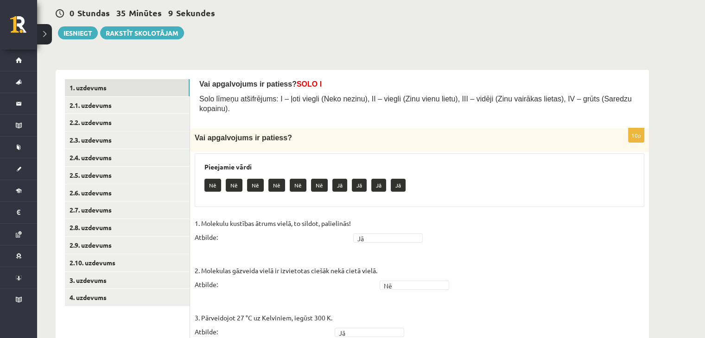
scroll to position [85, 0]
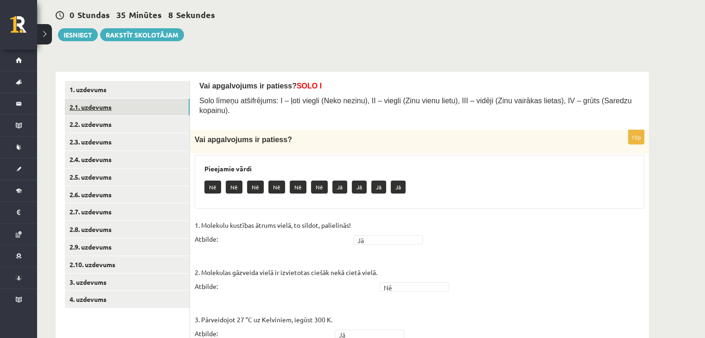
click at [142, 112] on link "2.1. uzdevums" at bounding box center [127, 107] width 125 height 17
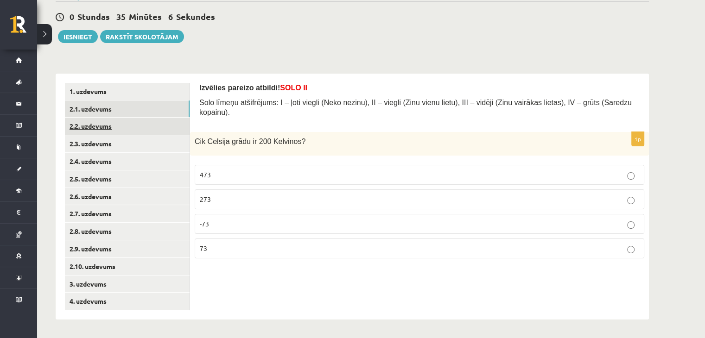
click at [167, 122] on link "2.2. uzdevums" at bounding box center [127, 126] width 125 height 17
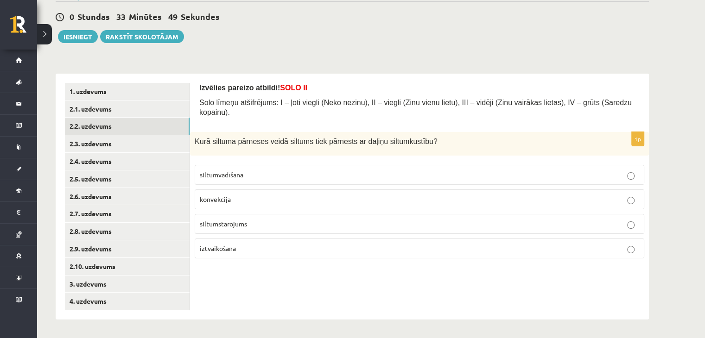
click at [429, 84] on p "Izvēlies pareizo atbildi! SOLO II" at bounding box center [419, 88] width 440 height 10
click at [81, 38] on button "Iesniegt" at bounding box center [78, 36] width 40 height 13
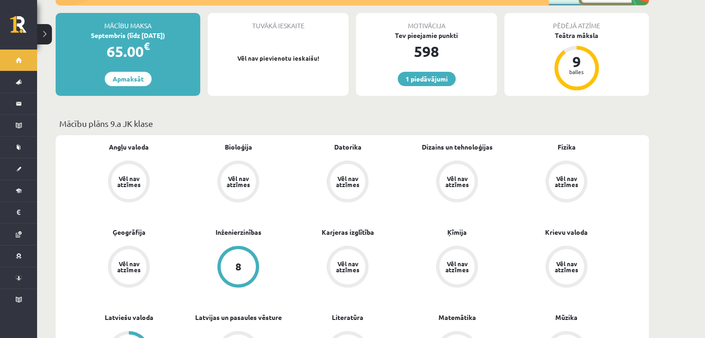
scroll to position [232, 0]
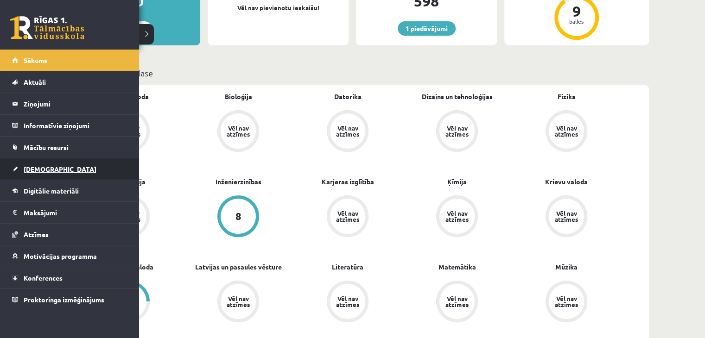
click at [53, 166] on link "[DEMOGRAPHIC_DATA]" at bounding box center [69, 169] width 115 height 21
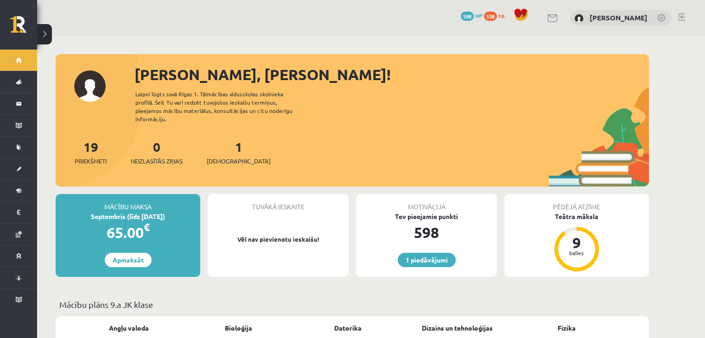
click at [170, 80] on div "[PERSON_NAME], [PERSON_NAME]!" at bounding box center [391, 74] width 514 height 22
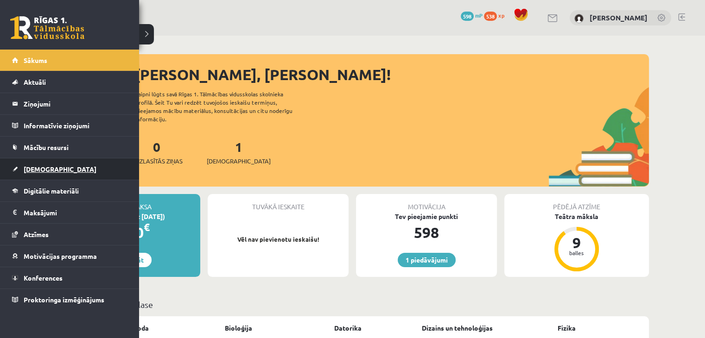
click at [25, 166] on span "[DEMOGRAPHIC_DATA]" at bounding box center [60, 169] width 73 height 8
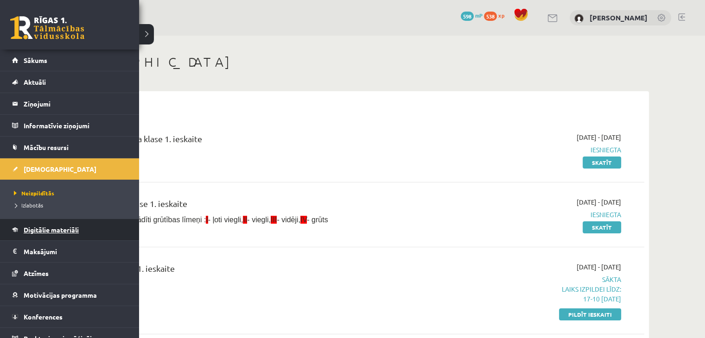
click at [39, 228] on span "Digitālie materiāli" at bounding box center [51, 230] width 55 height 8
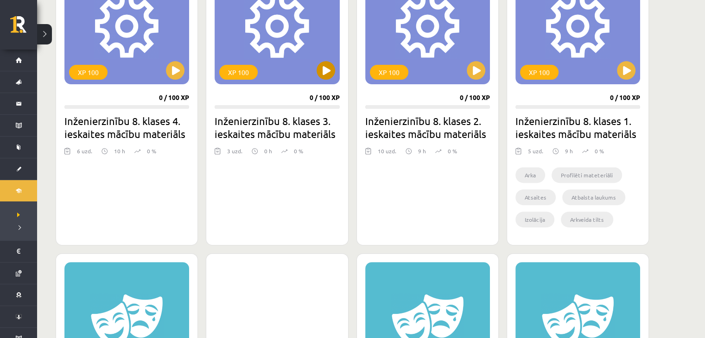
scroll to position [324, 0]
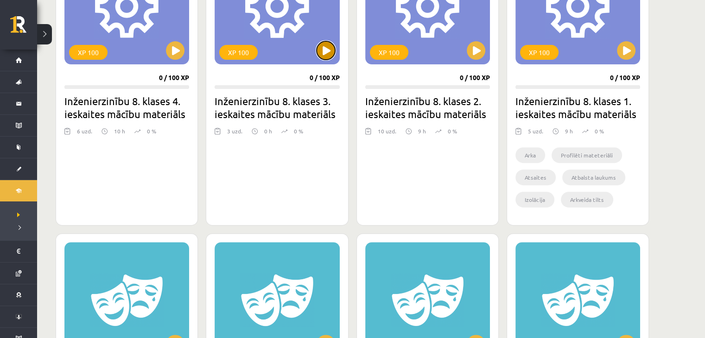
click at [324, 44] on button at bounding box center [326, 50] width 19 height 19
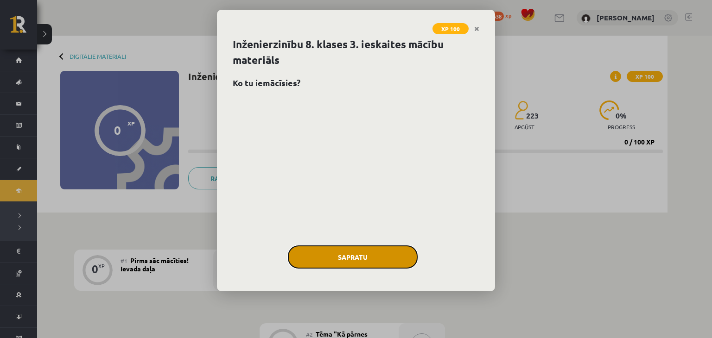
click at [393, 267] on button "Sapratu" at bounding box center [353, 257] width 130 height 23
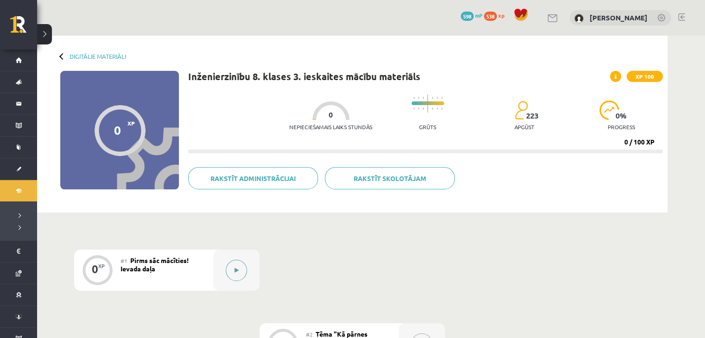
click at [233, 252] on div at bounding box center [236, 270] width 46 height 41
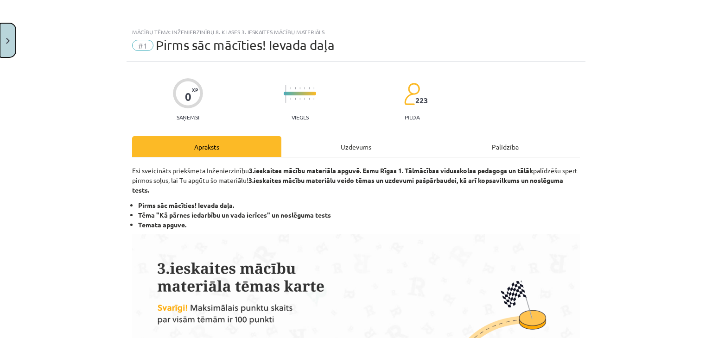
click at [13, 49] on button "Close" at bounding box center [8, 40] width 16 height 34
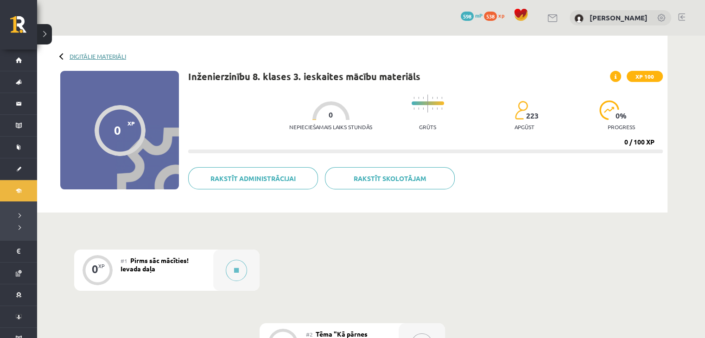
click at [73, 57] on link "Digitālie materiāli" at bounding box center [98, 56] width 57 height 7
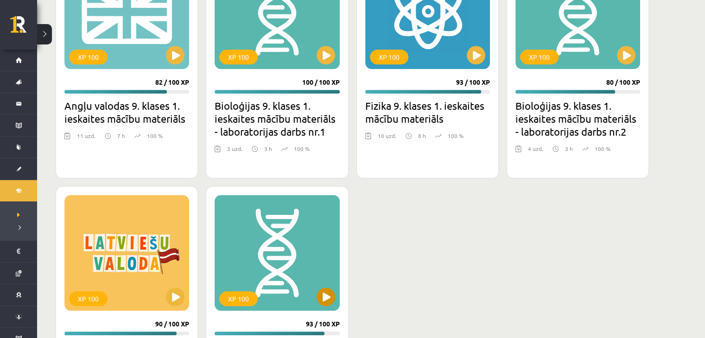
scroll to position [927, 0]
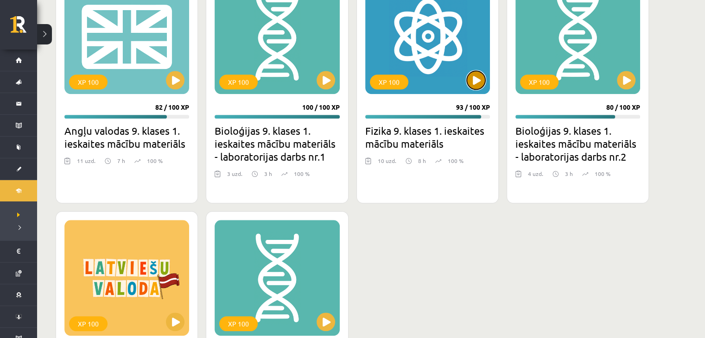
click at [476, 77] on button at bounding box center [476, 80] width 19 height 19
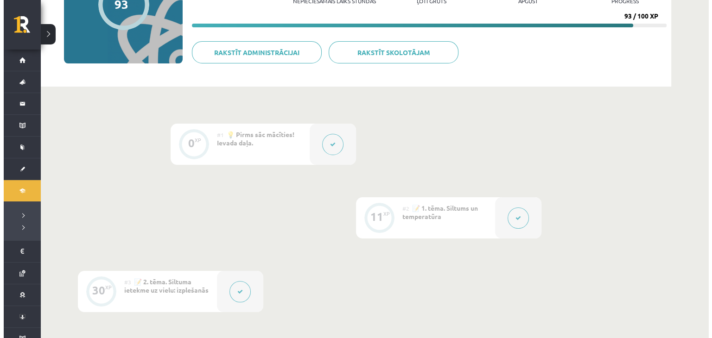
scroll to position [139, 0]
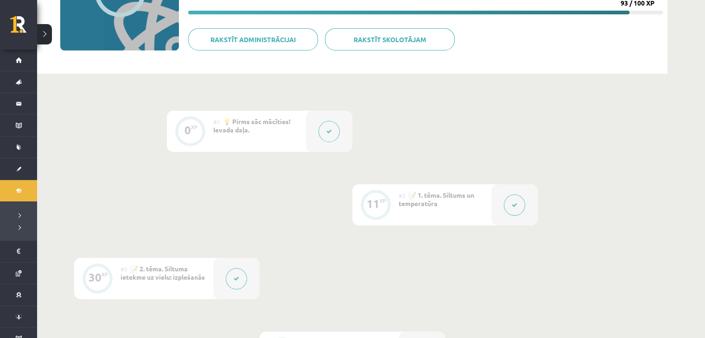
click at [517, 198] on button at bounding box center [514, 205] width 21 height 21
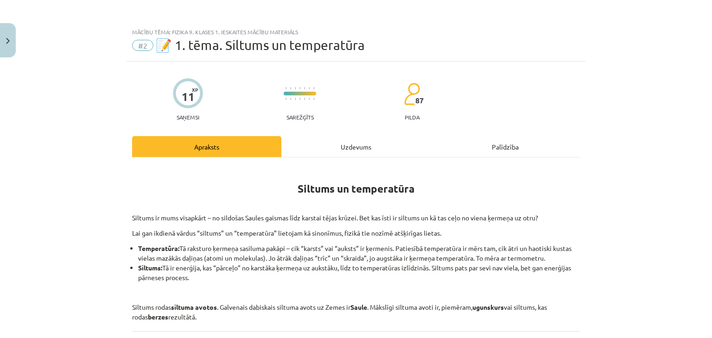
click at [362, 140] on div "Uzdevums" at bounding box center [355, 146] width 149 height 21
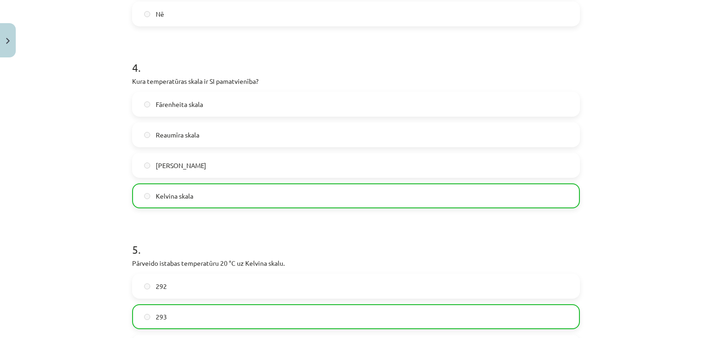
scroll to position [579, 0]
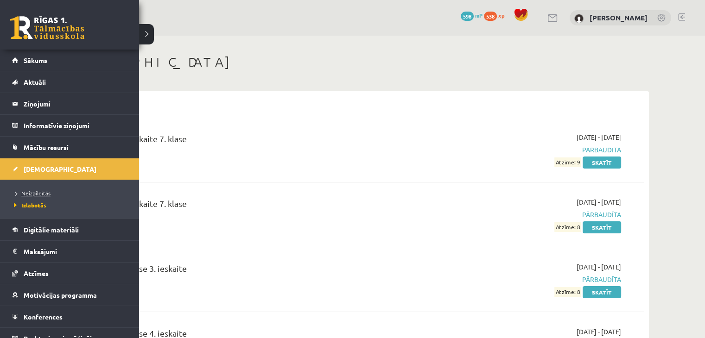
click at [27, 194] on span "Neizpildītās" at bounding box center [31, 193] width 39 height 7
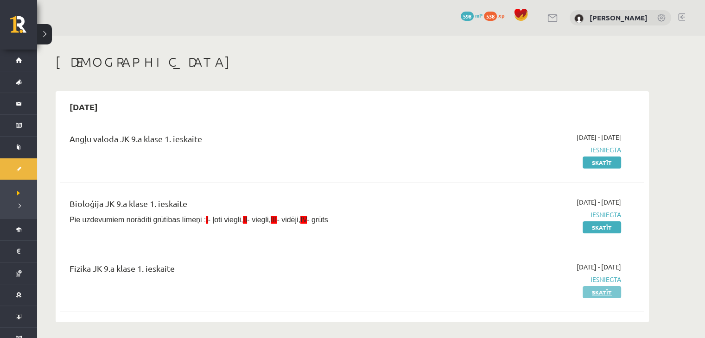
click at [589, 295] on link "Skatīt" at bounding box center [602, 292] width 38 height 12
